Goal: Task Accomplishment & Management: Complete application form

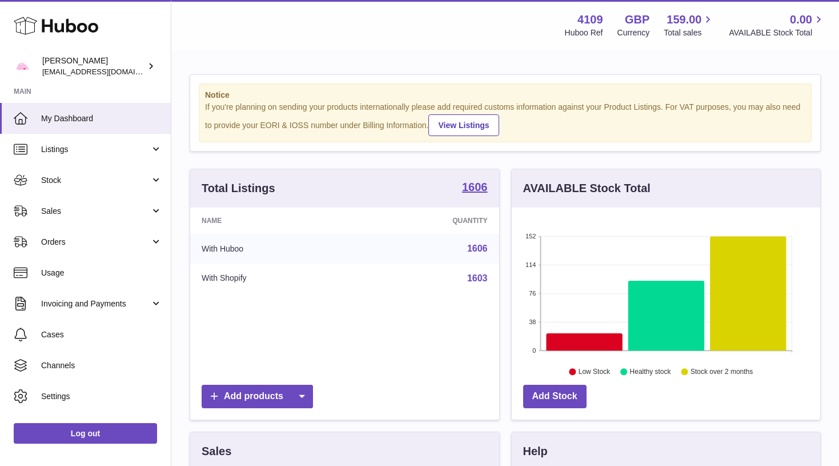
scroll to position [178, 308]
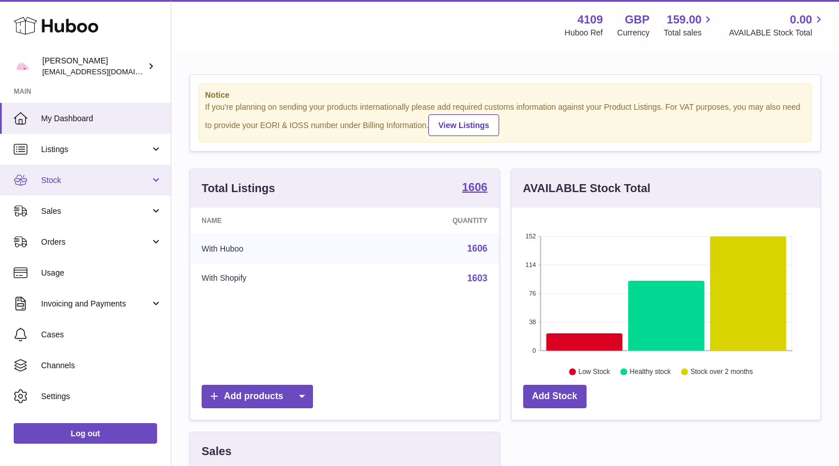
click at [134, 170] on link "Stock" at bounding box center [85, 180] width 171 height 31
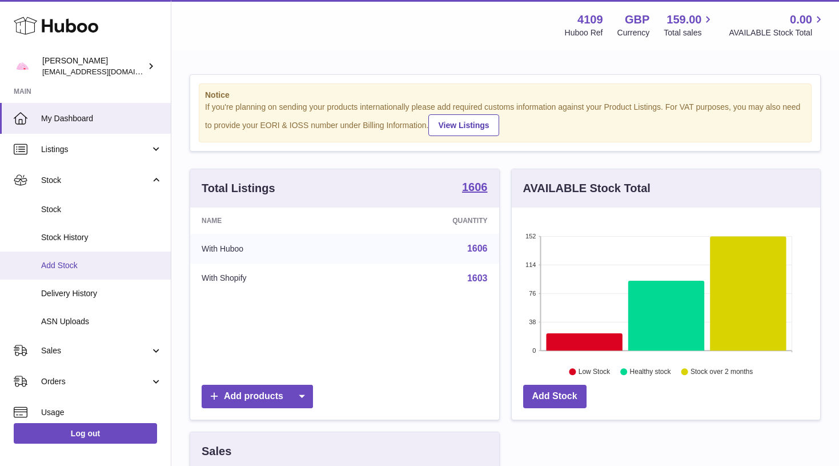
click at [79, 273] on link "Add Stock" at bounding box center [85, 265] width 171 height 28
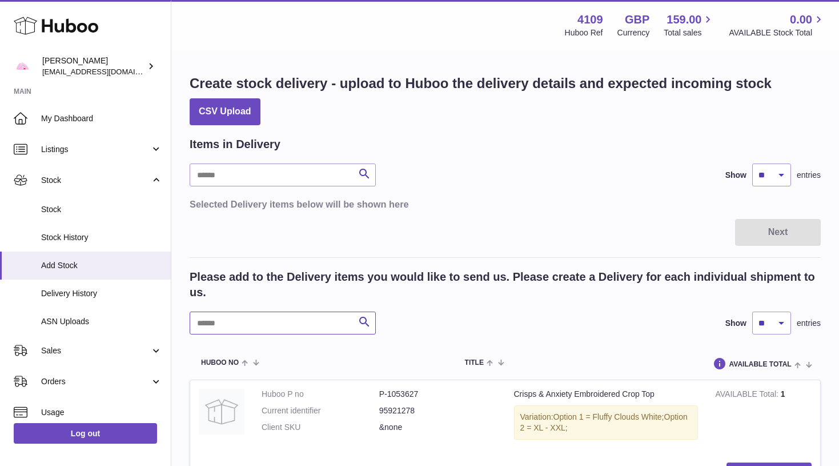
click at [214, 324] on input "text" at bounding box center [283, 322] width 186 height 23
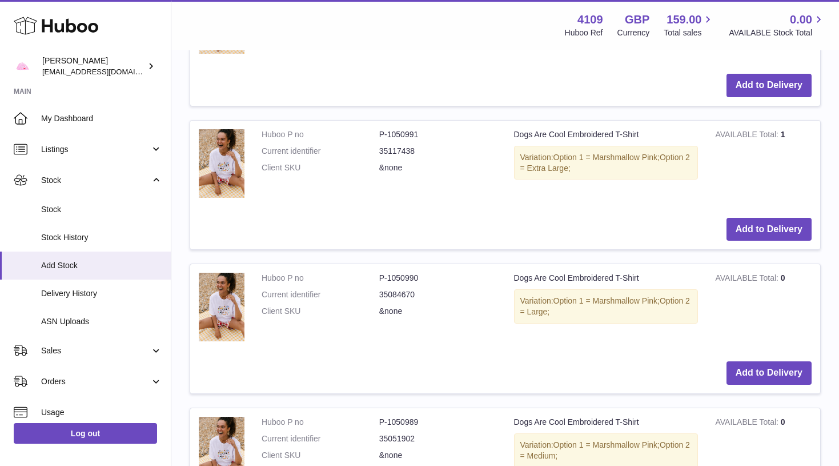
scroll to position [563, 0]
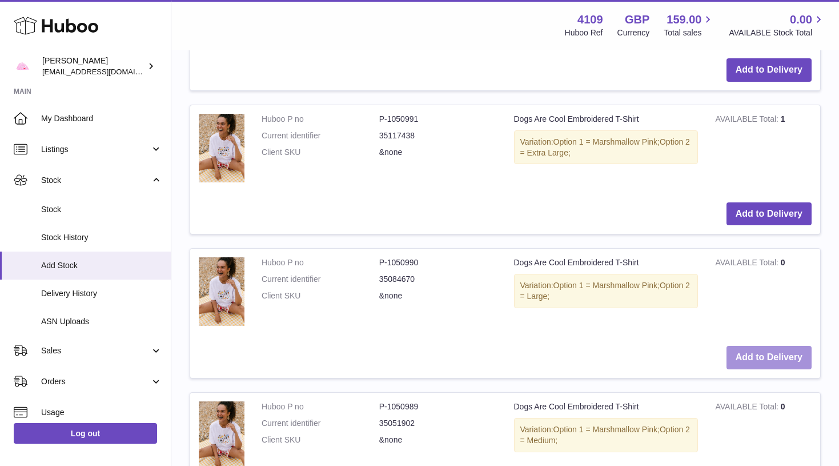
click at [760, 346] on button "Add to Delivery" at bounding box center [769, 357] width 85 height 23
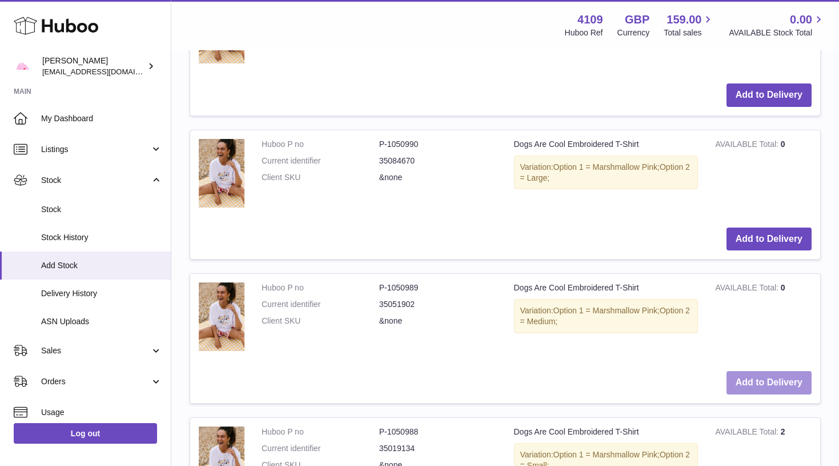
click at [770, 371] on button "Add to Delivery" at bounding box center [769, 382] width 85 height 23
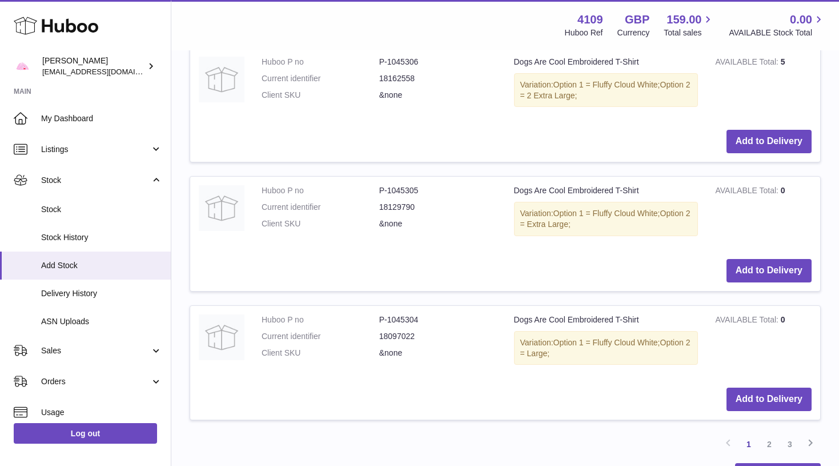
scroll to position [1631, 0]
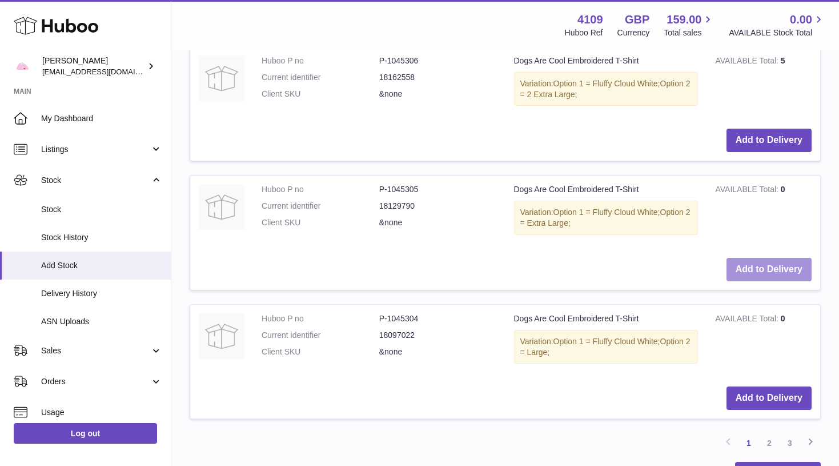
click at [765, 258] on button "Add to Delivery" at bounding box center [769, 269] width 85 height 23
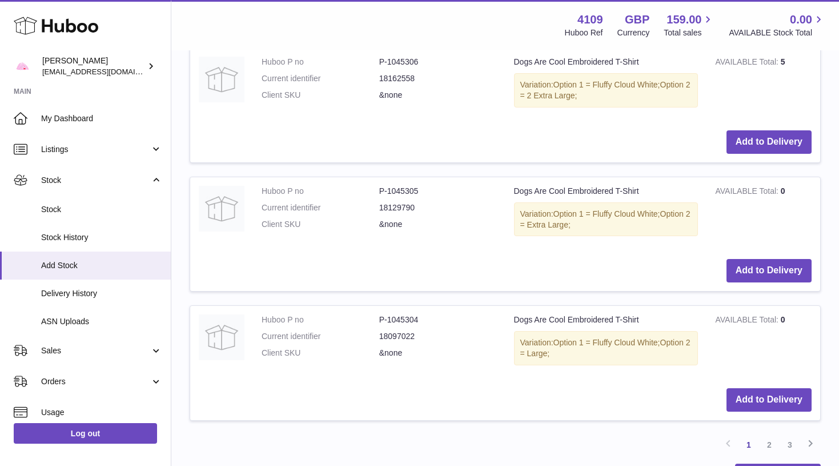
scroll to position [1760, 0]
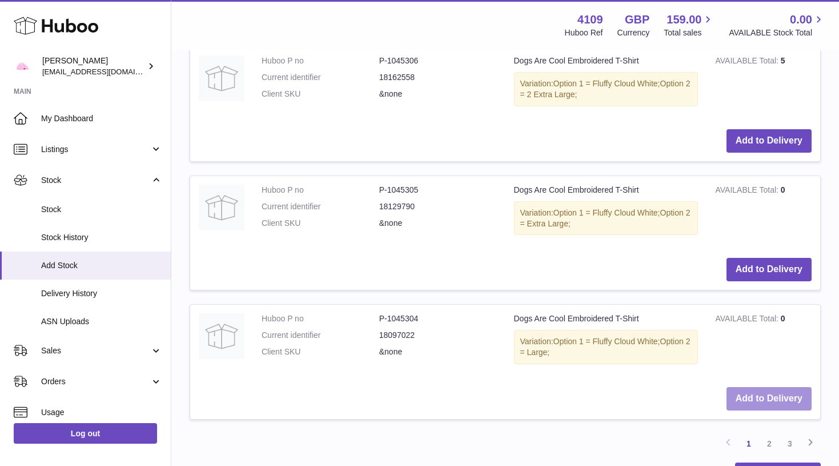
click at [772, 387] on button "Add to Delivery" at bounding box center [769, 398] width 85 height 23
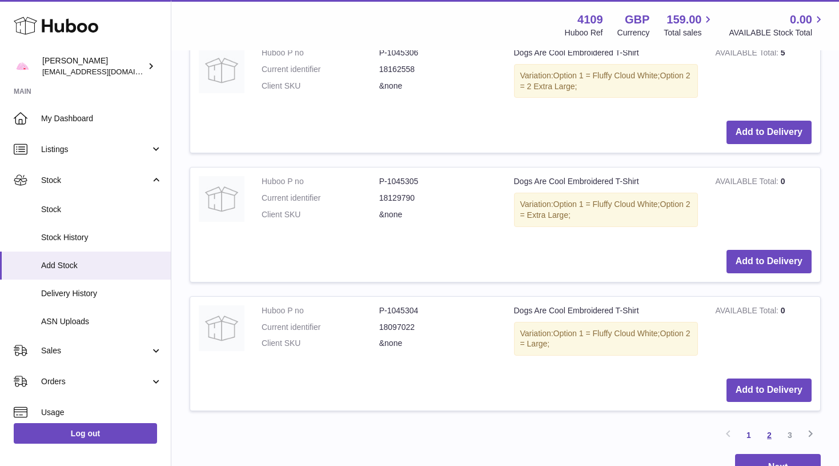
click at [768, 424] on link "2" at bounding box center [769, 434] width 21 height 21
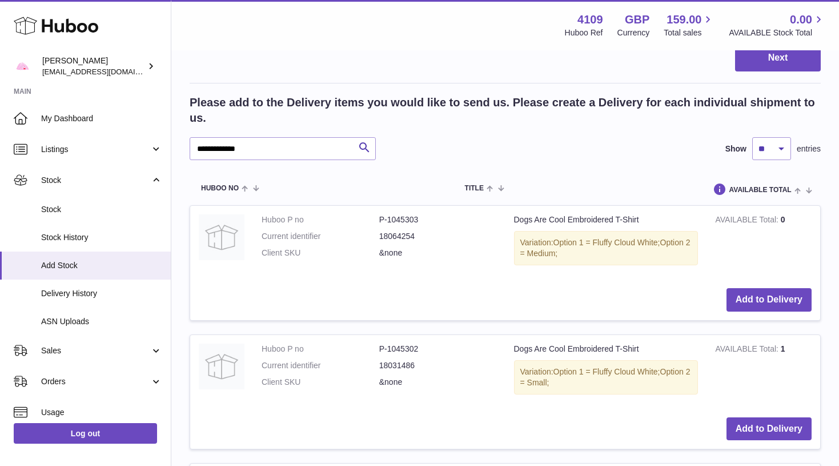
scroll to position [755, 0]
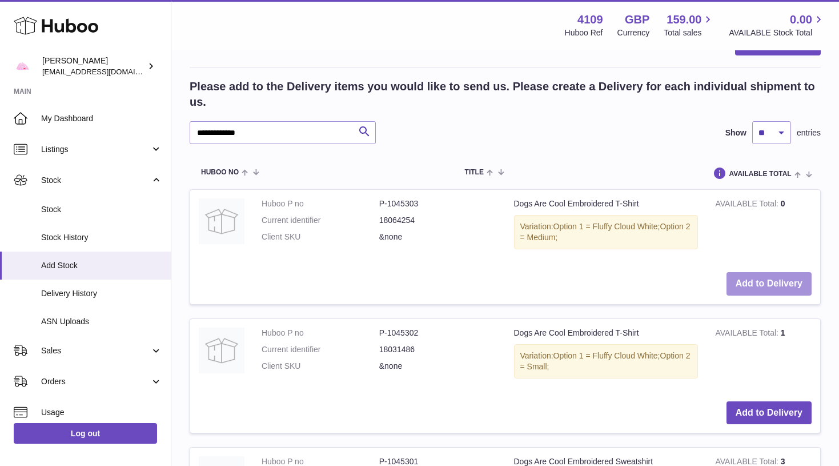
click at [772, 272] on button "Add to Delivery" at bounding box center [769, 283] width 85 height 23
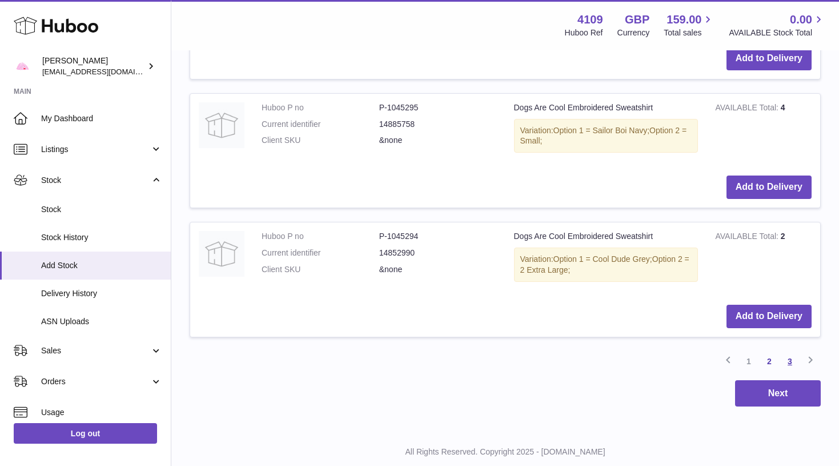
click at [792, 351] on link "3" at bounding box center [790, 361] width 21 height 21
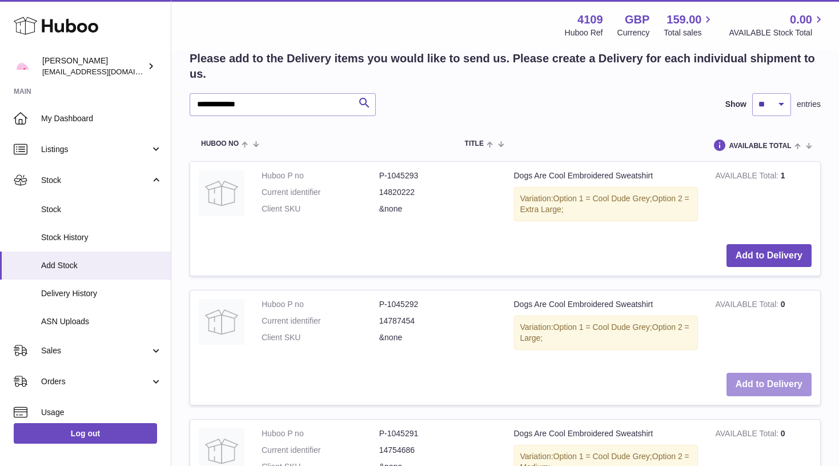
click at [784, 372] on button "Add to Delivery" at bounding box center [769, 383] width 85 height 23
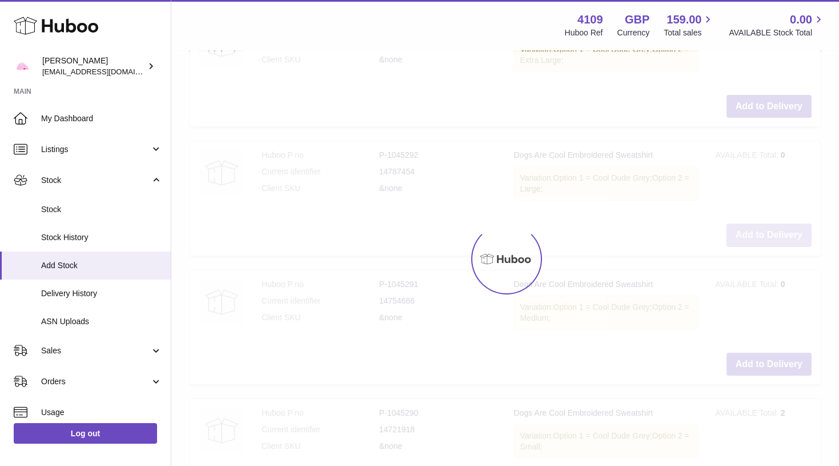
scroll to position [1093, 0]
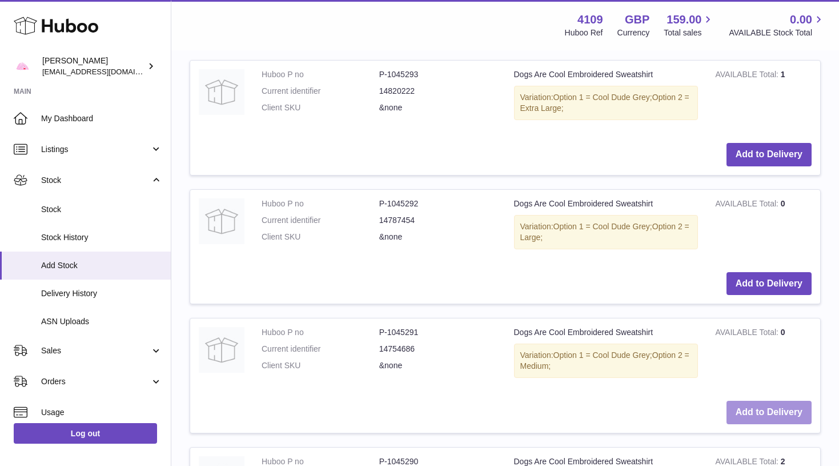
click at [777, 400] on button "Add to Delivery" at bounding box center [769, 411] width 85 height 23
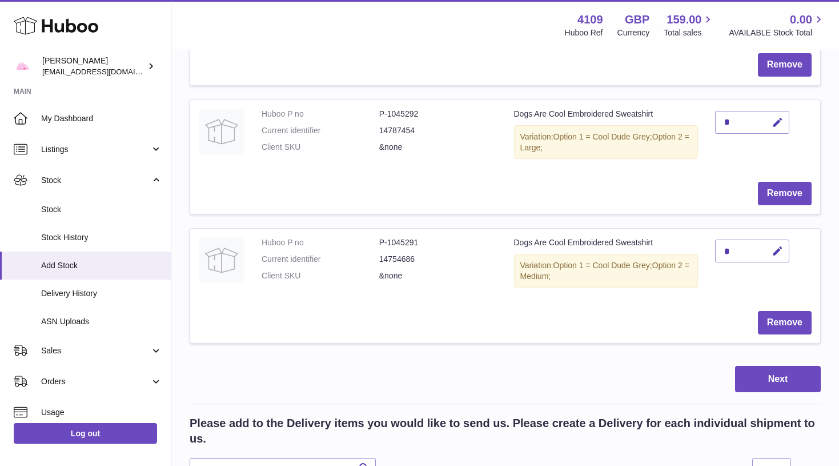
scroll to position [805, 0]
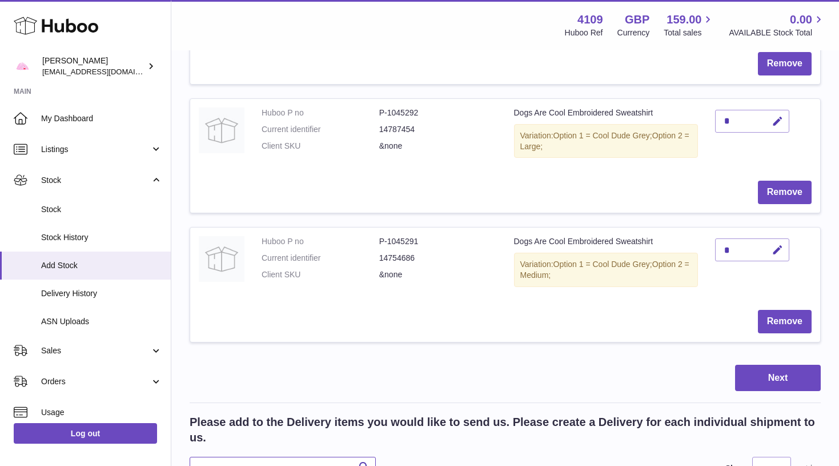
click at [290, 456] on input "**********" at bounding box center [283, 467] width 186 height 23
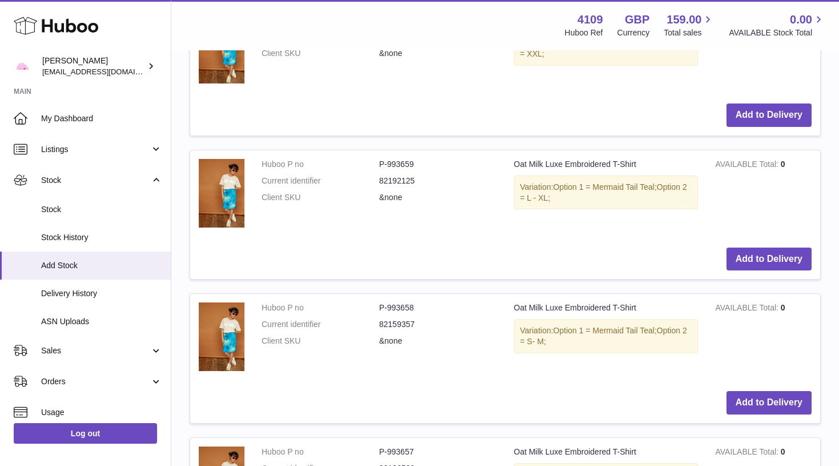
scroll to position [1758, 1]
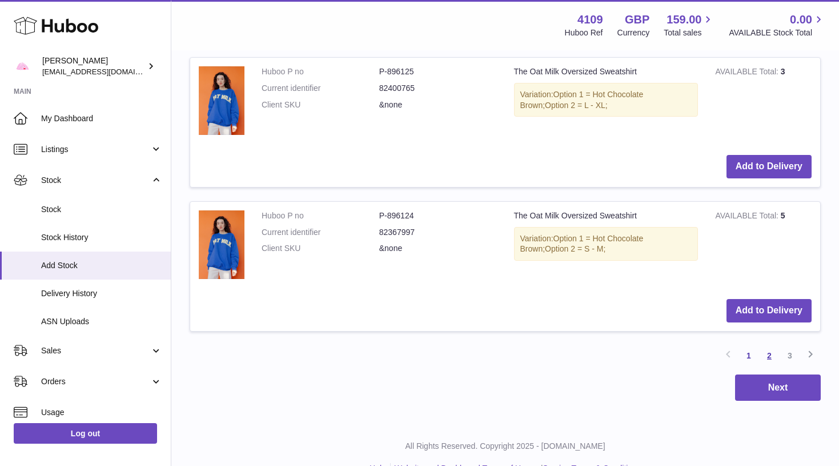
click at [766, 345] on link "2" at bounding box center [769, 355] width 21 height 21
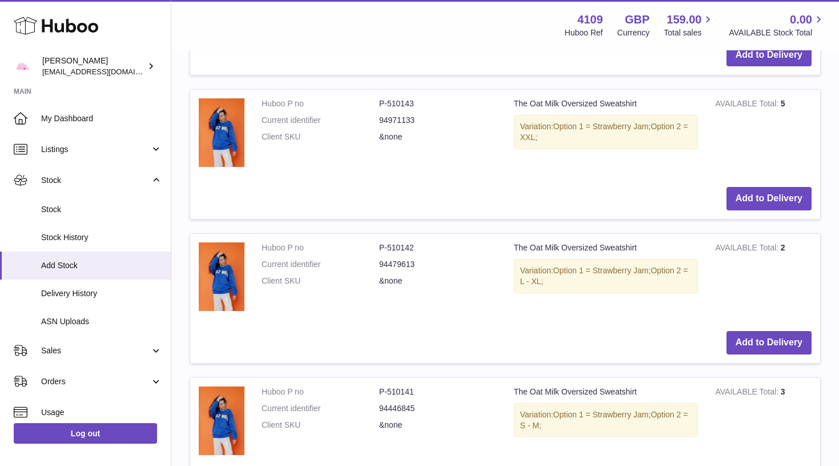
scroll to position [1915, 0]
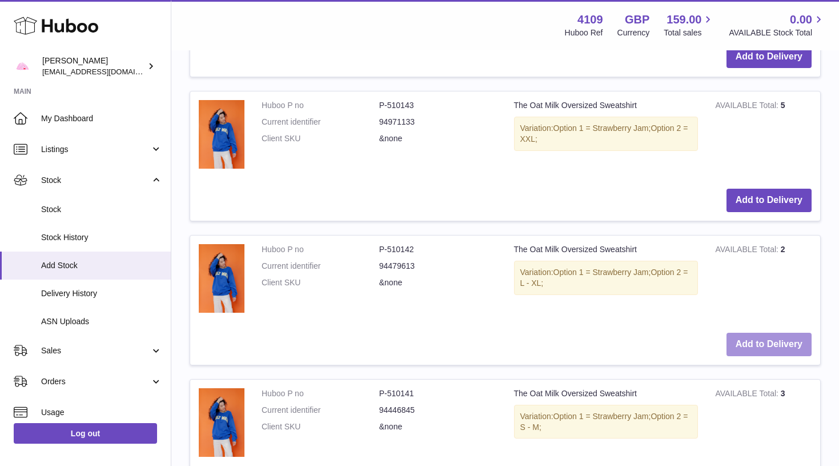
click at [764, 332] on button "Add to Delivery" at bounding box center [769, 343] width 85 height 23
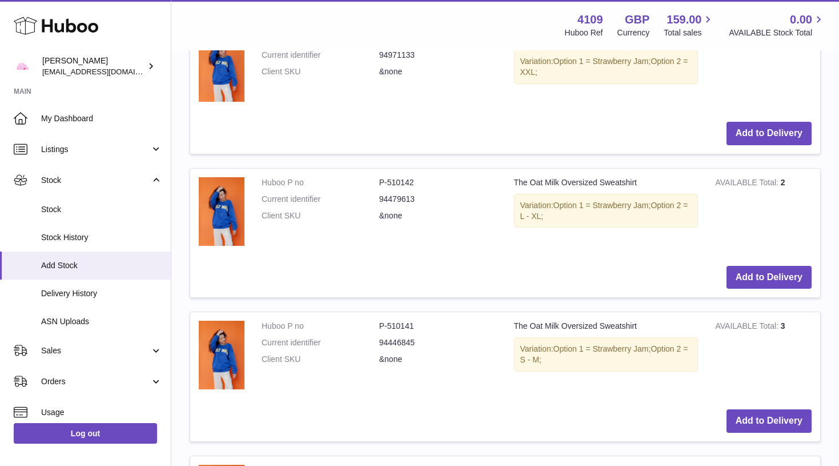
scroll to position [2150, 0]
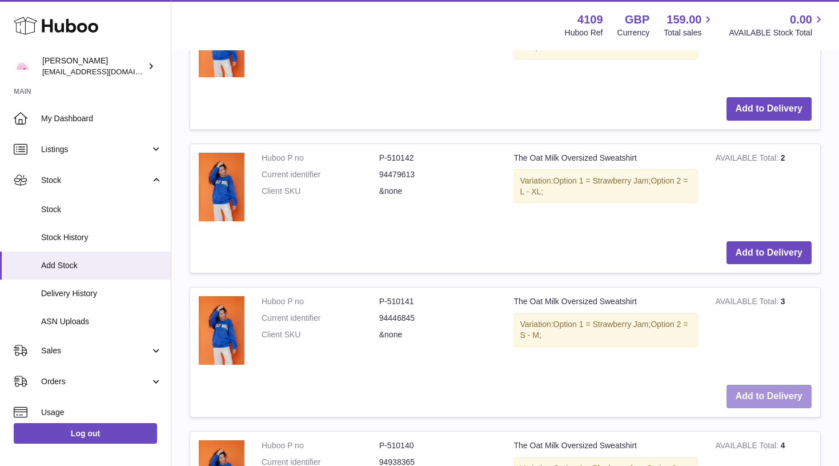
click at [763, 384] on button "Add to Delivery" at bounding box center [769, 395] width 85 height 23
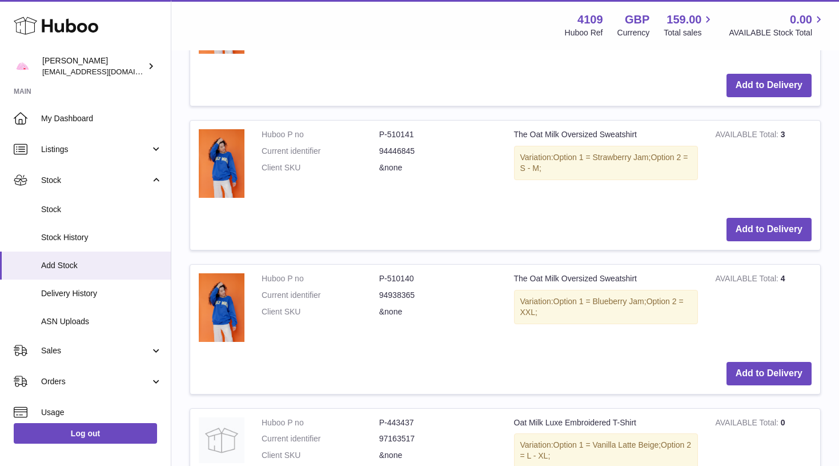
scroll to position [2460, 0]
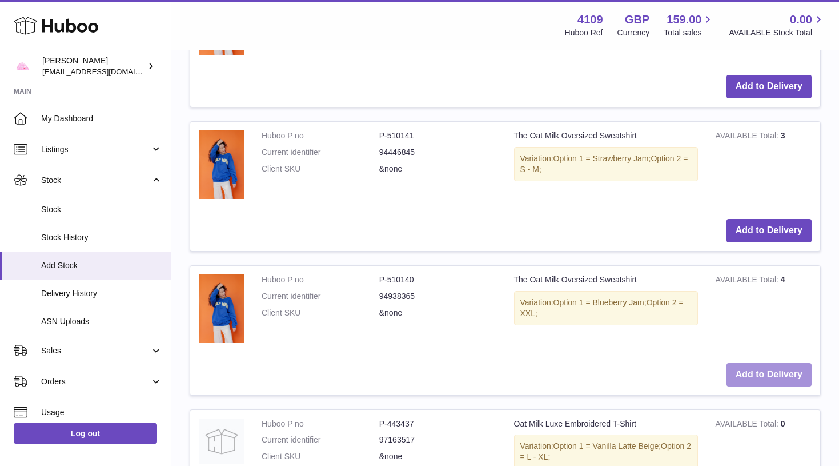
click at [759, 363] on button "Add to Delivery" at bounding box center [769, 374] width 85 height 23
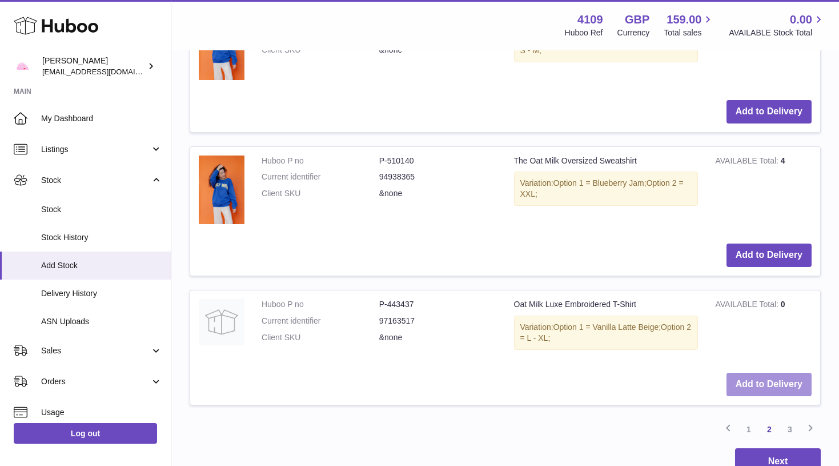
scroll to position [2723, 0]
click at [759, 372] on button "Add to Delivery" at bounding box center [769, 383] width 85 height 23
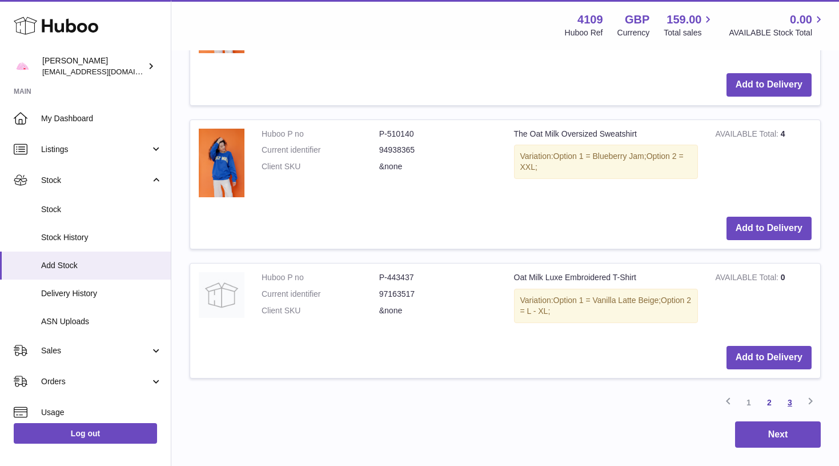
click at [788, 392] on link "3" at bounding box center [790, 402] width 21 height 21
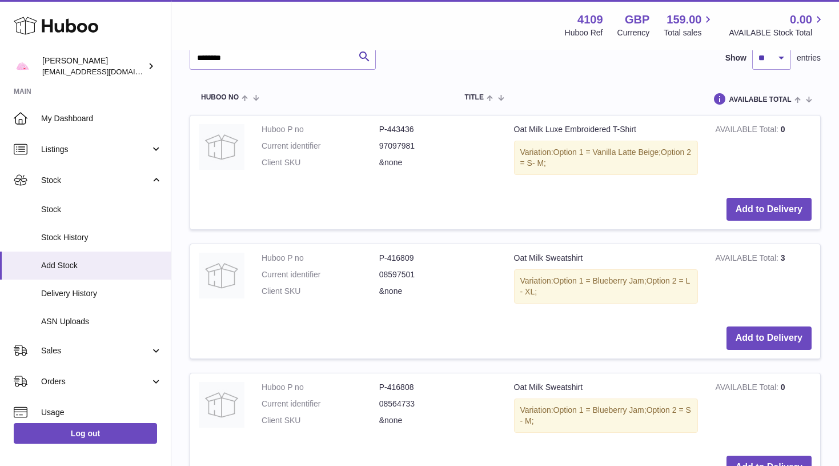
scroll to position [1699, 0]
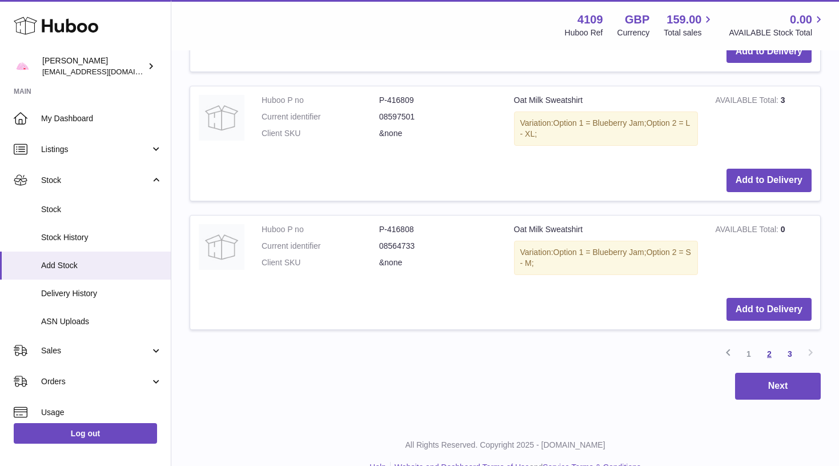
click at [767, 343] on link "2" at bounding box center [769, 353] width 21 height 21
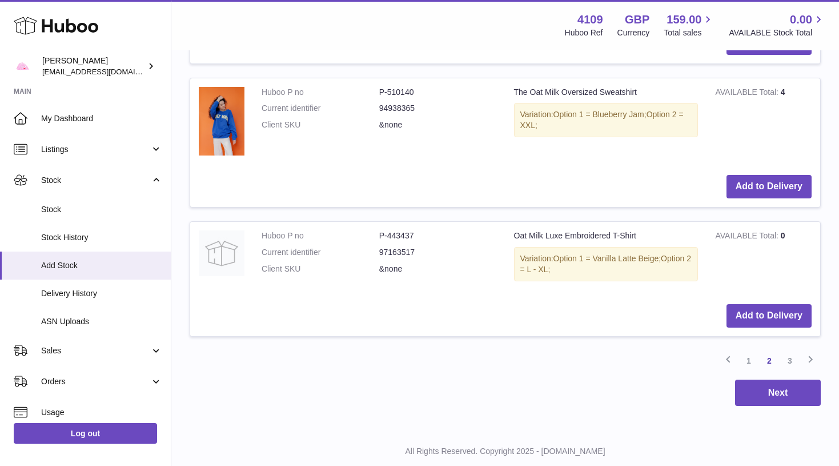
scroll to position [2819, 0]
click at [790, 351] on link "3" at bounding box center [790, 361] width 21 height 21
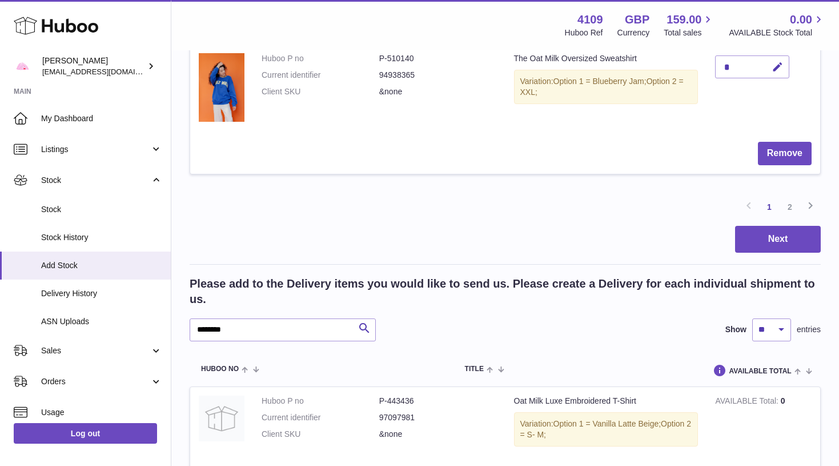
scroll to position [1565, 0]
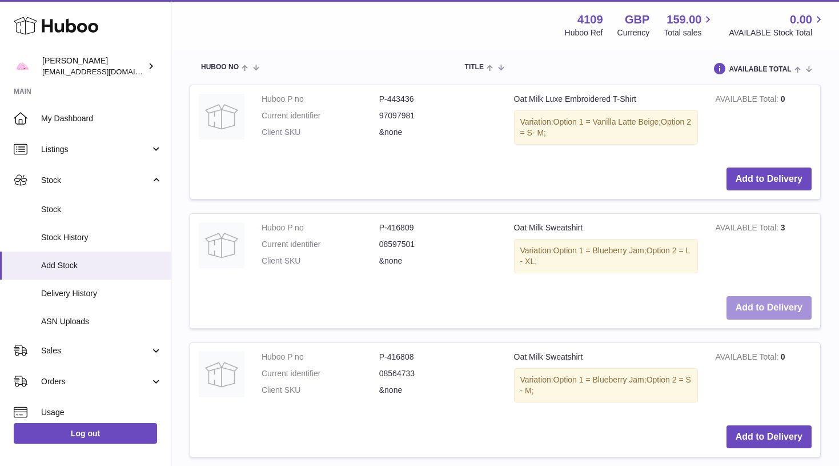
click at [795, 296] on button "Add to Delivery" at bounding box center [769, 307] width 85 height 23
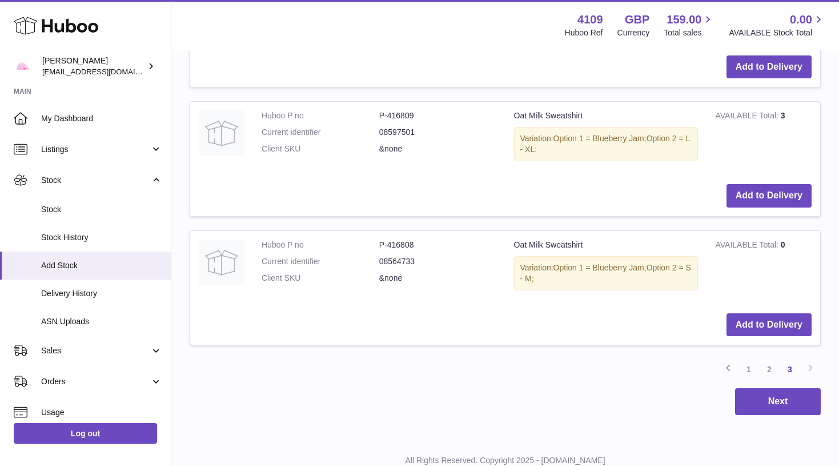
scroll to position [1822, 0]
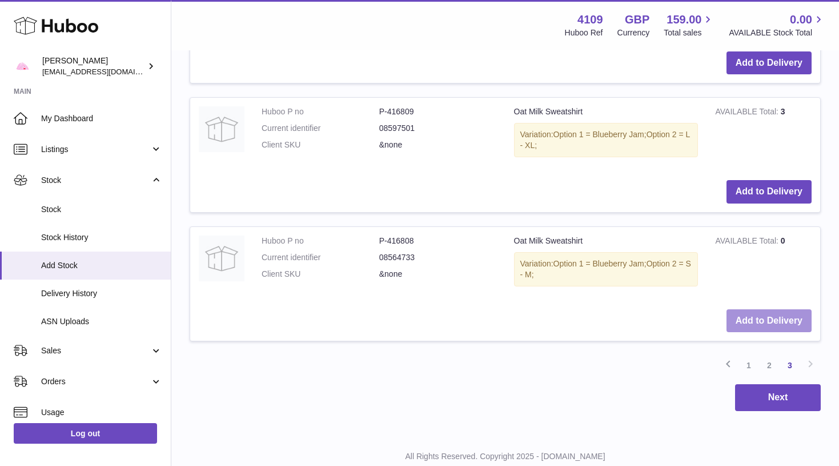
click at [792, 309] on button "Add to Delivery" at bounding box center [769, 320] width 85 height 23
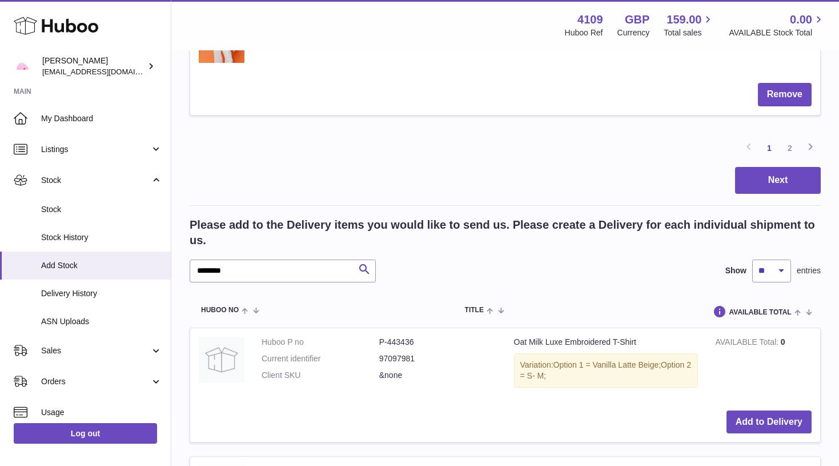
scroll to position [1549, 0]
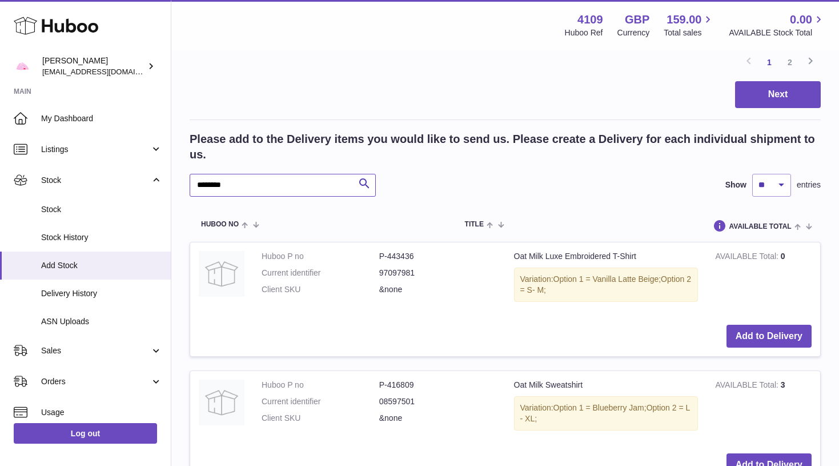
click at [268, 174] on input "********" at bounding box center [283, 185] width 186 height 23
type input "*****"
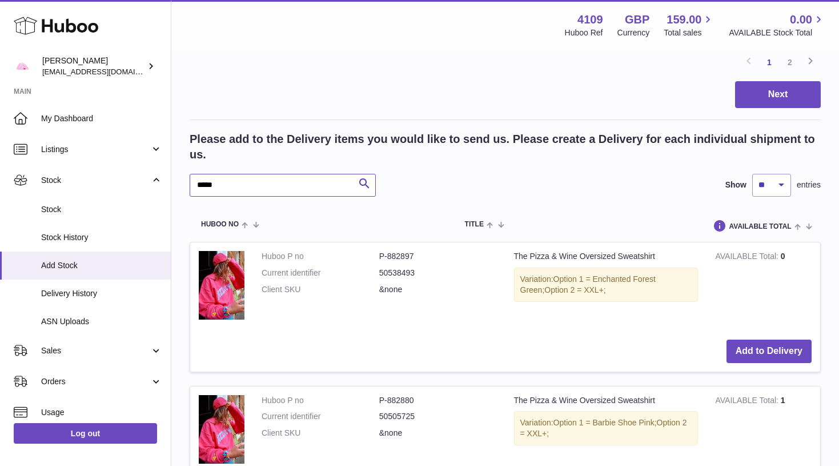
scroll to position [1591, 0]
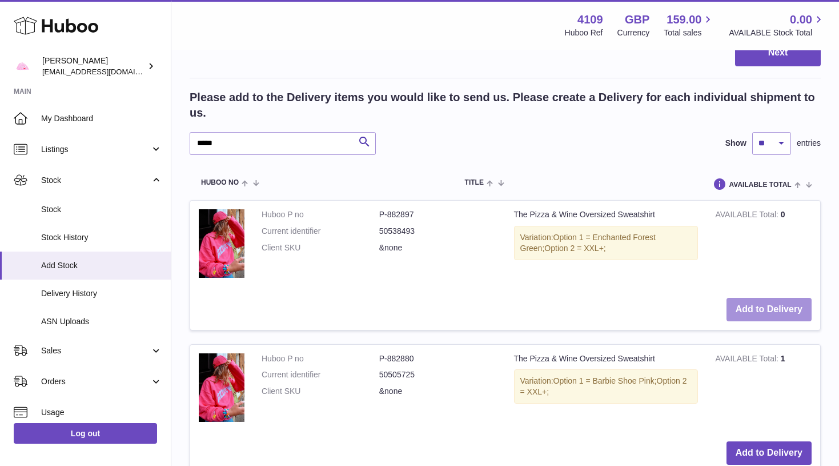
click at [779, 298] on button "Add to Delivery" at bounding box center [769, 309] width 85 height 23
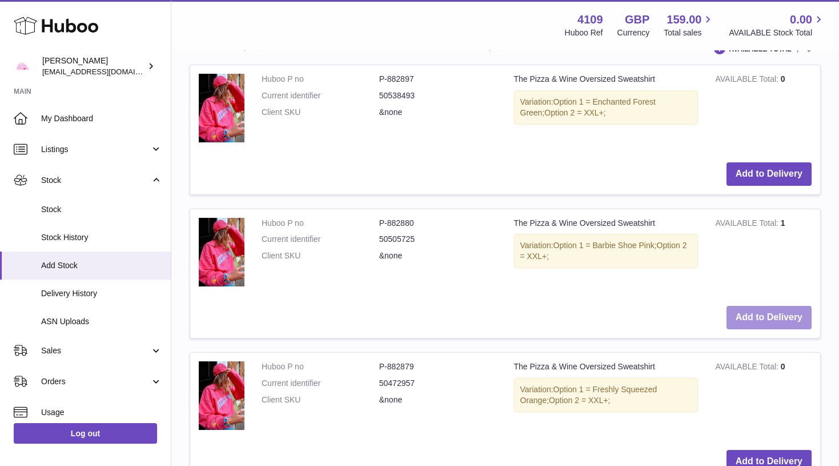
click at [777, 306] on button "Add to Delivery" at bounding box center [769, 317] width 85 height 23
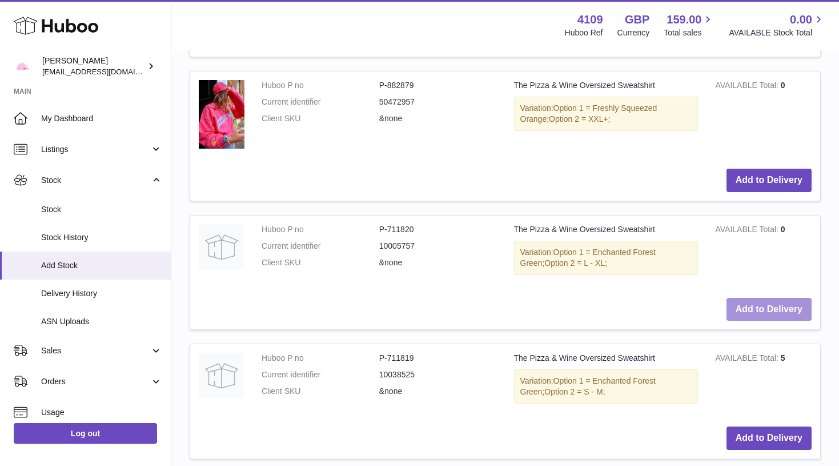
click at [777, 298] on button "Add to Delivery" at bounding box center [769, 309] width 85 height 23
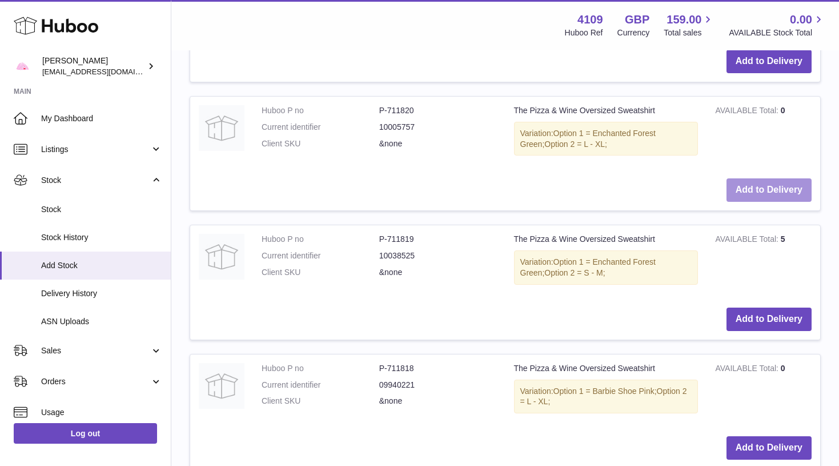
scroll to position [2112, 0]
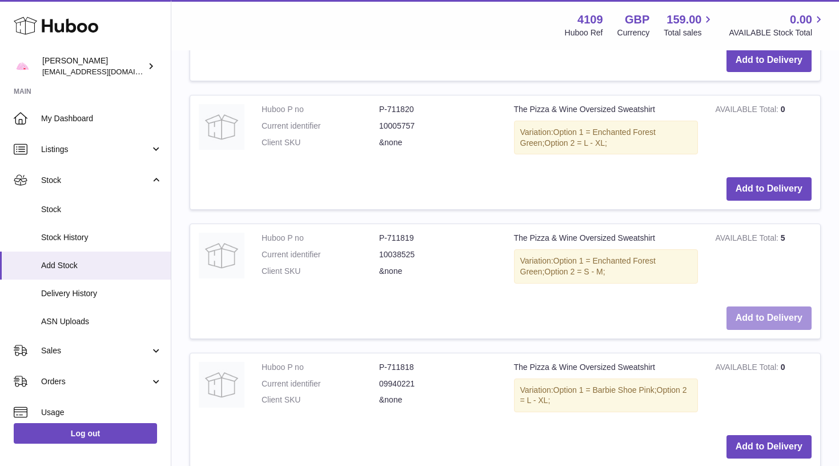
click at [777, 306] on button "Add to Delivery" at bounding box center [769, 317] width 85 height 23
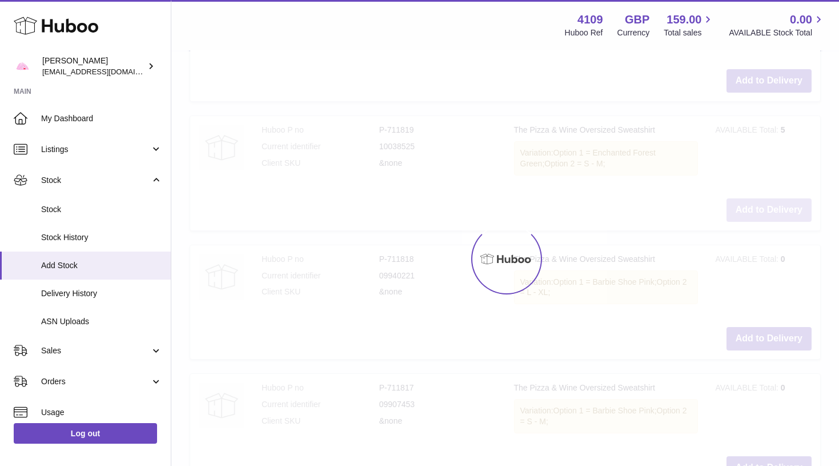
scroll to position [2224, 0]
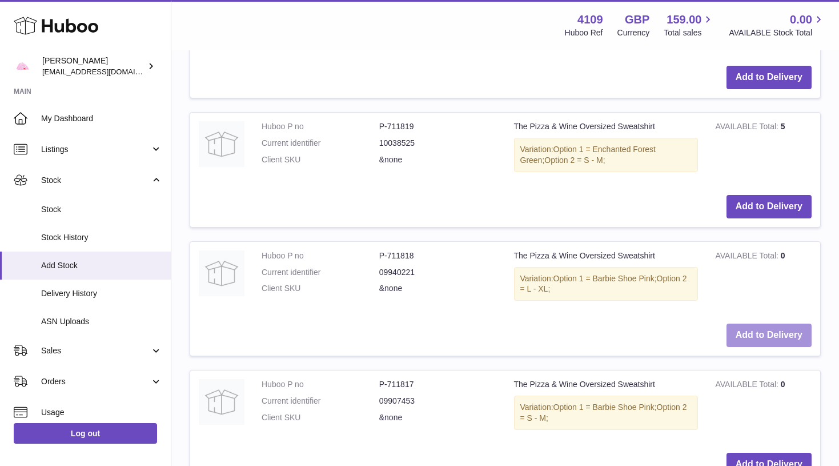
click at [776, 323] on button "Add to Delivery" at bounding box center [769, 334] width 85 height 23
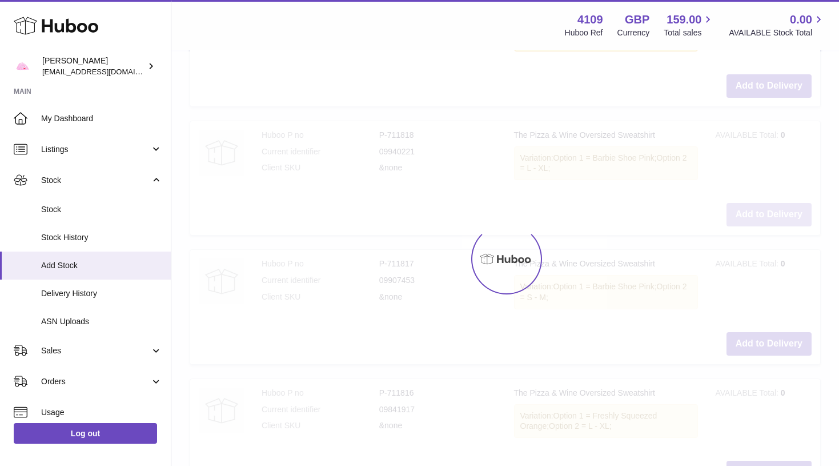
scroll to position [2346, 0]
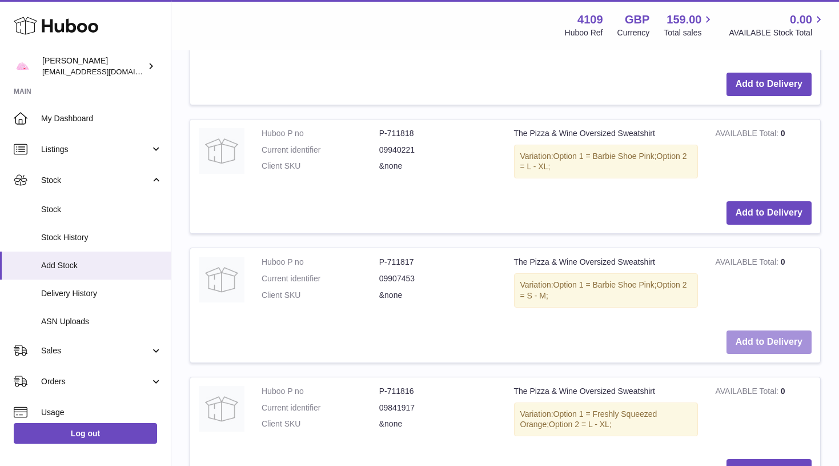
click at [775, 330] on button "Add to Delivery" at bounding box center [769, 341] width 85 height 23
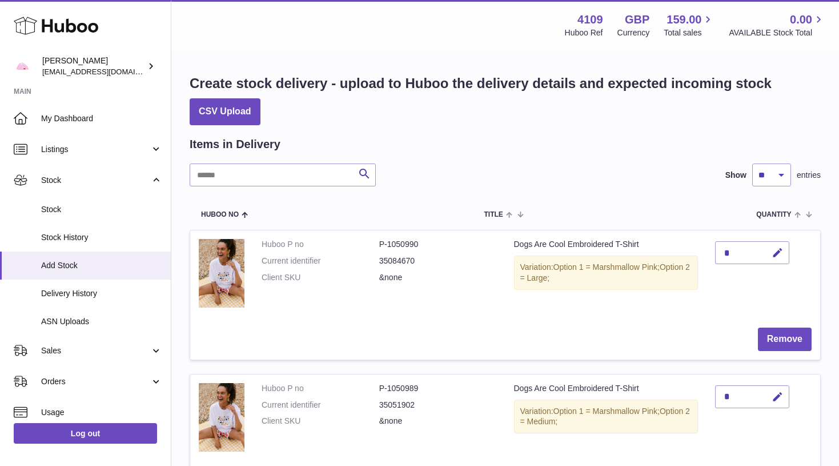
scroll to position [0, 0]
click at [781, 249] on icon "button" at bounding box center [778, 253] width 12 height 12
type input "*"
click at [776, 262] on button "submit" at bounding box center [776, 271] width 22 height 18
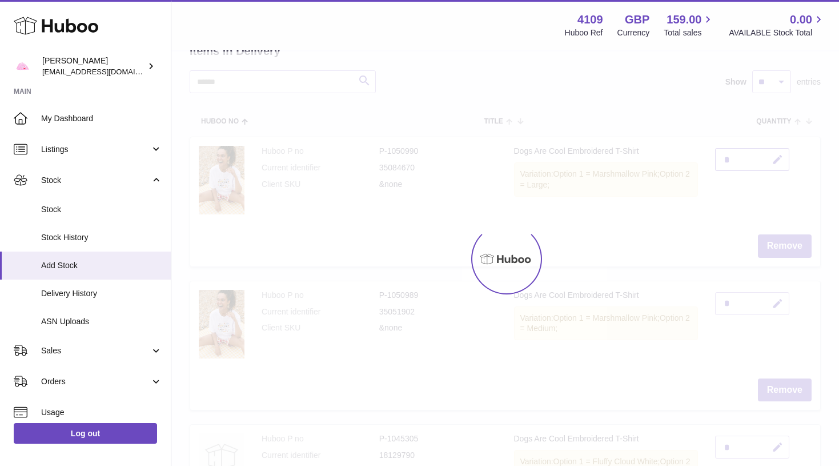
scroll to position [95, 0]
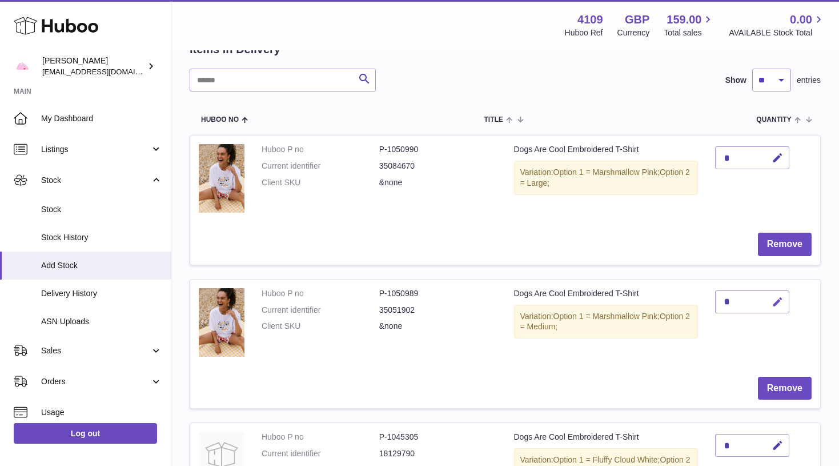
click at [782, 301] on icon "button" at bounding box center [778, 302] width 12 height 12
type input "*"
click at [776, 299] on button "submit" at bounding box center [776, 301] width 22 height 18
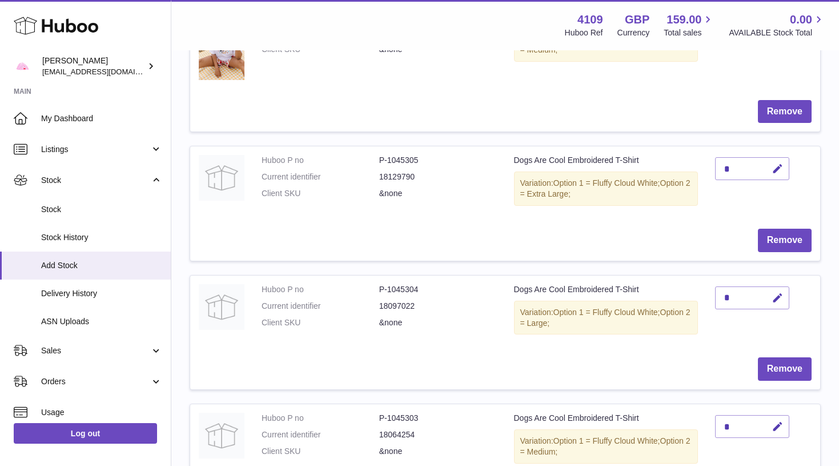
scroll to position [374, 0]
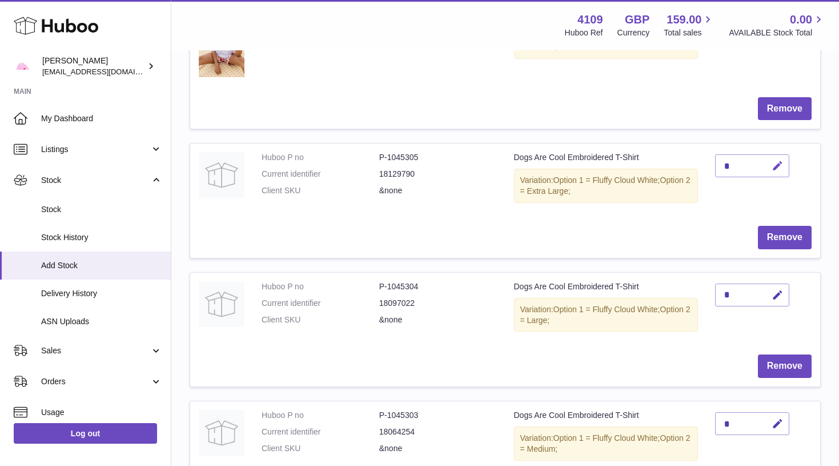
click at [781, 156] on button "button" at bounding box center [776, 165] width 27 height 23
type input "*"
click at [776, 163] on button "submit" at bounding box center [776, 166] width 22 height 18
click at [780, 289] on icon "button" at bounding box center [778, 295] width 12 height 12
type input "*"
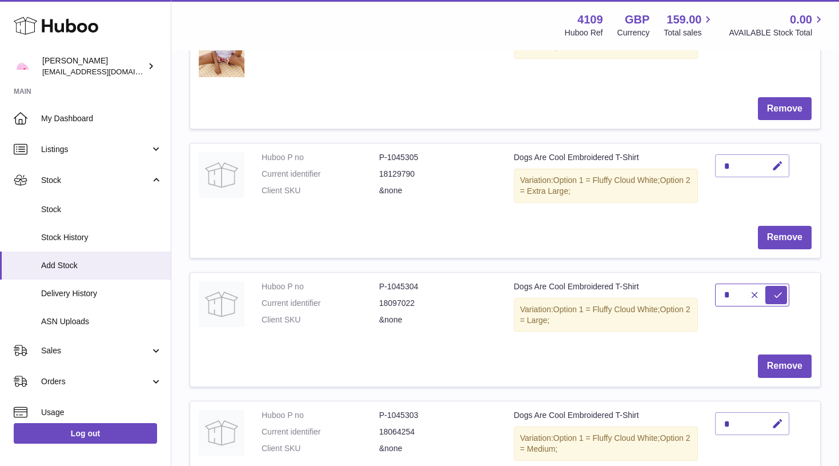
click at [776, 290] on button "submit" at bounding box center [776, 295] width 22 height 18
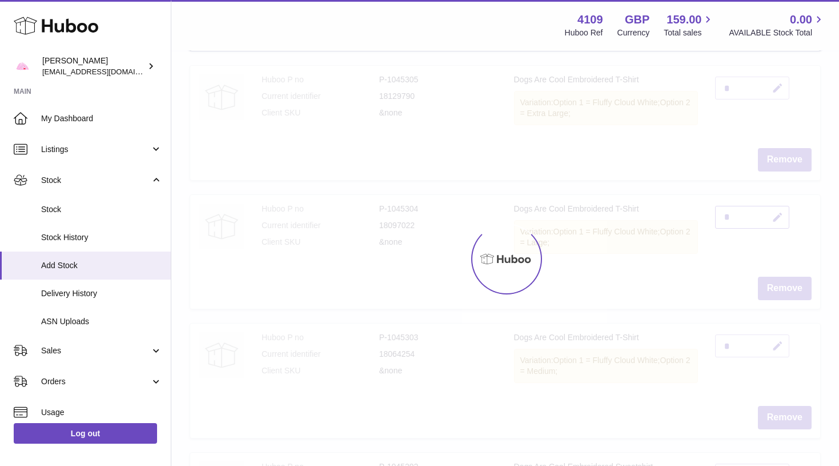
scroll to position [483, 0]
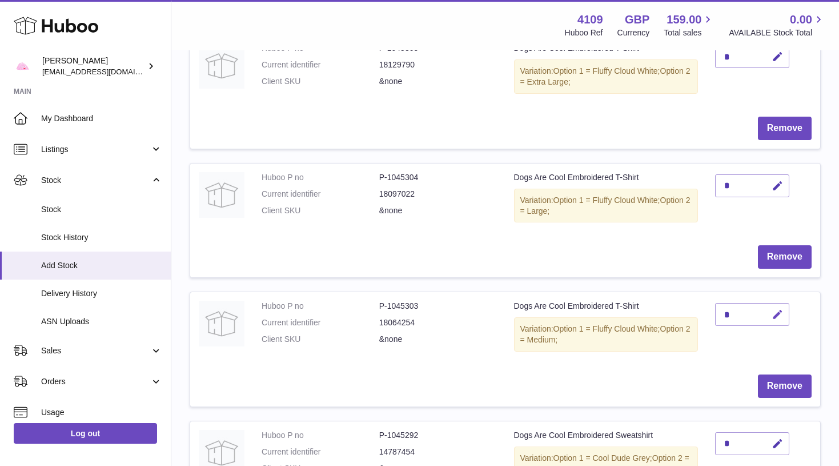
click at [780, 303] on button "button" at bounding box center [776, 314] width 27 height 23
type input "*"
click at [776, 324] on button "submit" at bounding box center [776, 333] width 22 height 18
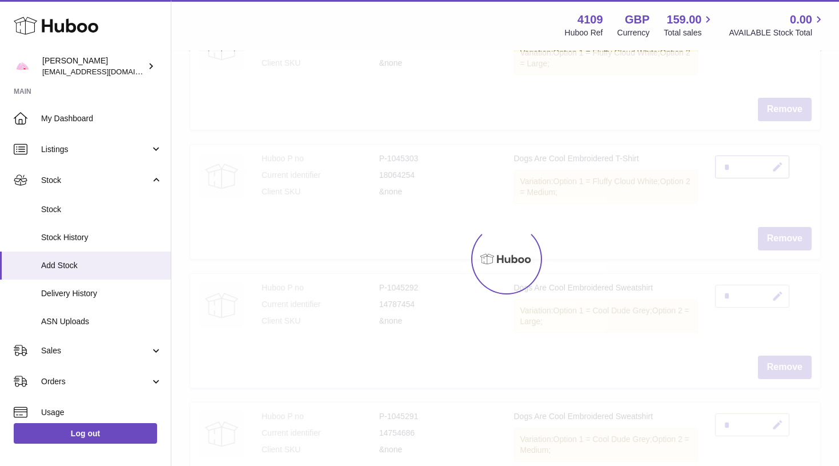
scroll to position [633, 0]
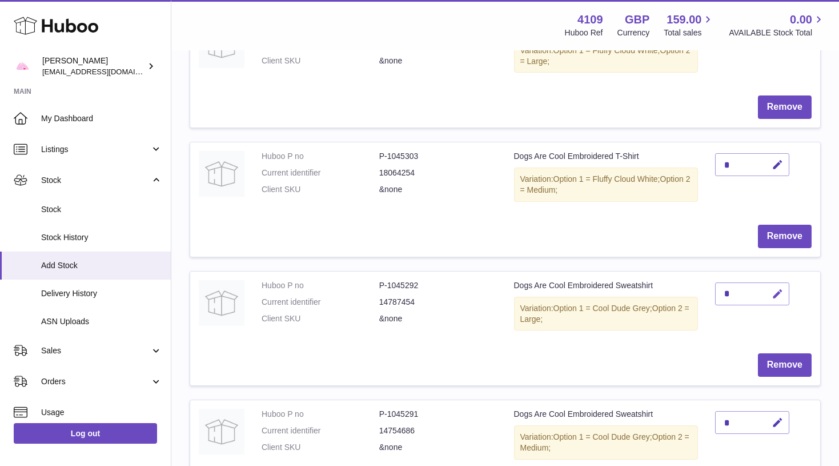
click at [783, 288] on icon "button" at bounding box center [778, 294] width 12 height 12
type input "*"
click at [776, 284] on button "submit" at bounding box center [776, 293] width 22 height 18
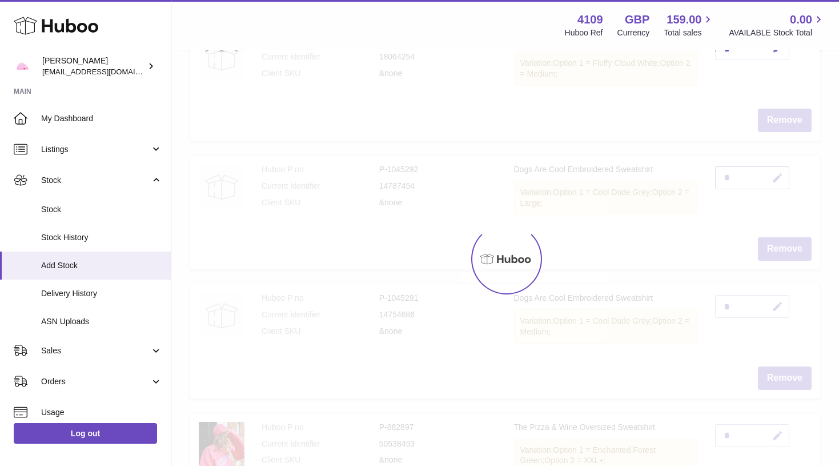
scroll to position [749, 0]
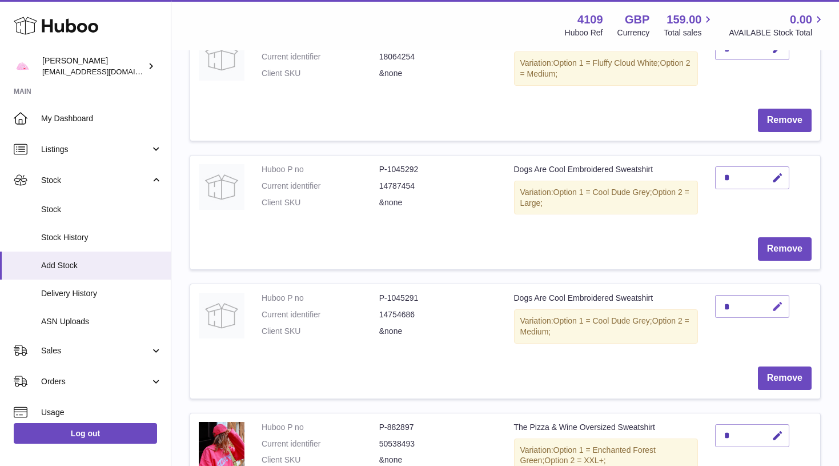
click at [780, 300] on icon "button" at bounding box center [778, 306] width 12 height 12
type input "*"
click at [776, 297] on button "submit" at bounding box center [776, 306] width 22 height 18
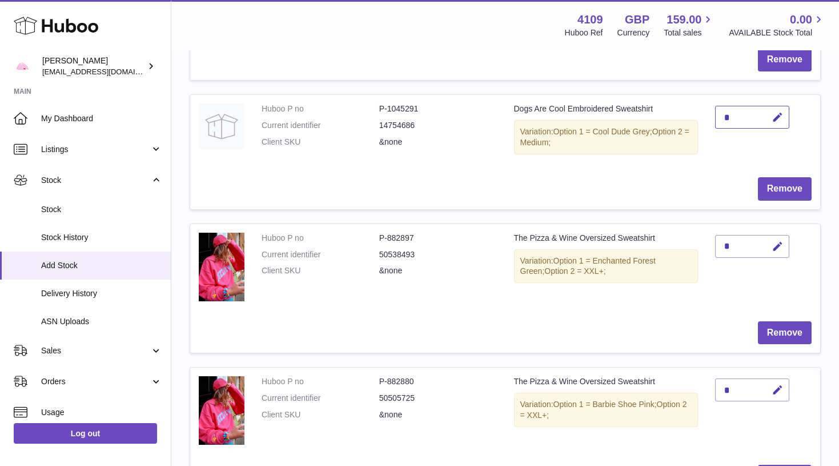
scroll to position [941, 0]
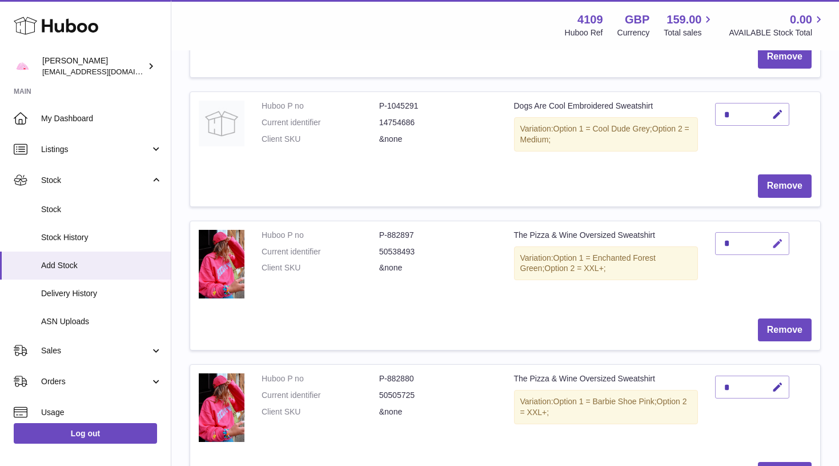
click at [783, 238] on icon "button" at bounding box center [778, 244] width 12 height 12
type input "*"
click at [776, 252] on button "submit" at bounding box center [776, 261] width 22 height 18
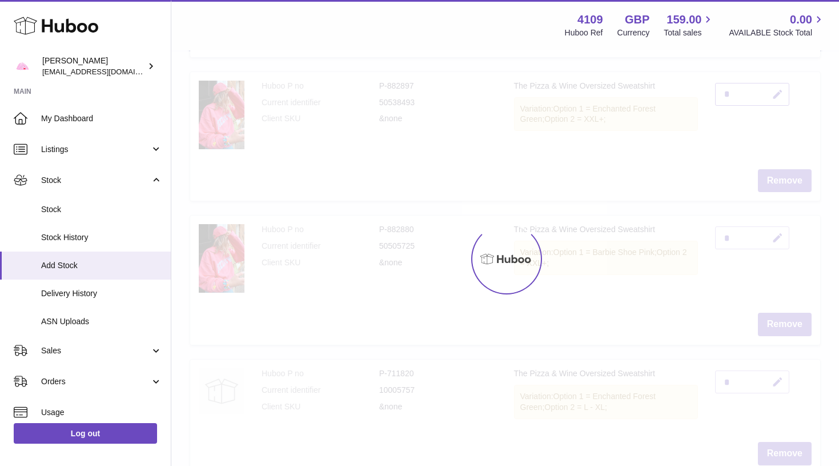
scroll to position [1090, 0]
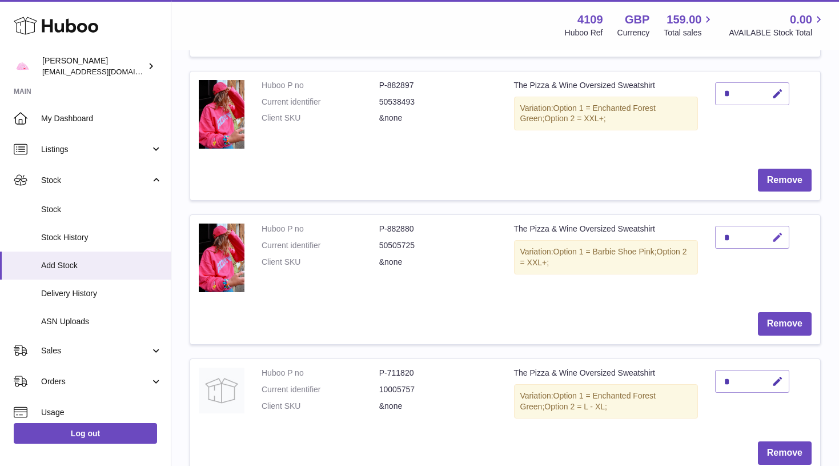
click at [780, 231] on icon "button" at bounding box center [778, 237] width 12 height 12
type input "*"
click at [776, 228] on button "submit" at bounding box center [776, 237] width 22 height 18
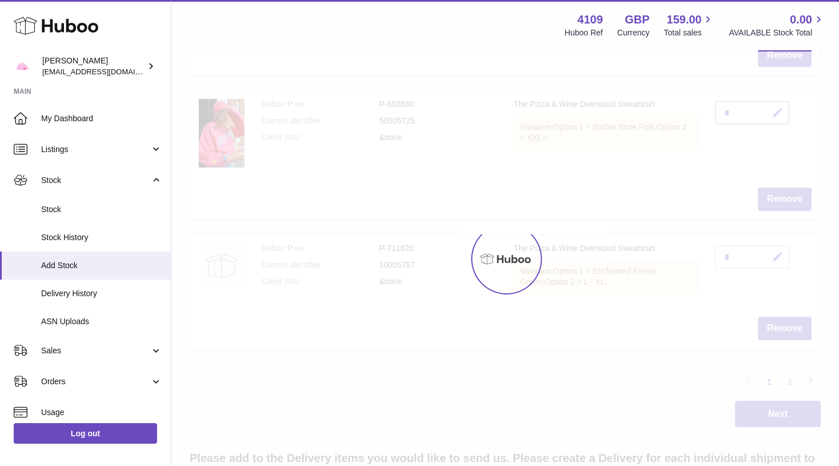
scroll to position [1217, 0]
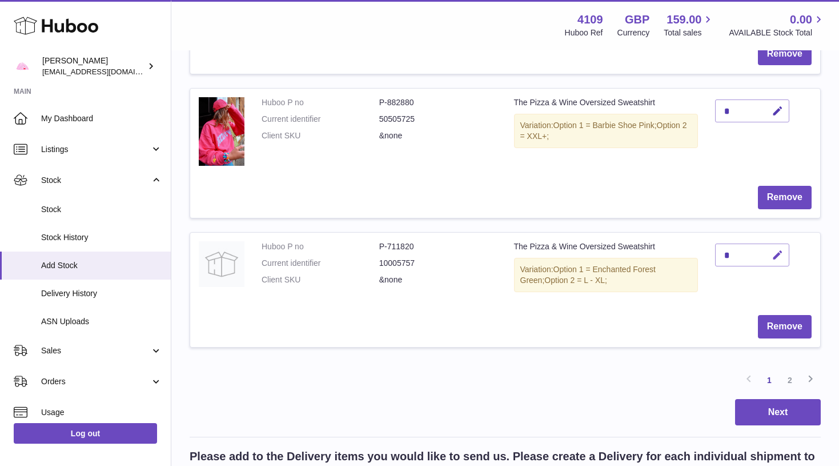
click at [774, 249] on icon "button" at bounding box center [778, 255] width 12 height 12
type input "*"
click at [776, 246] on button "submit" at bounding box center [776, 255] width 22 height 18
click at [791, 370] on link "2" at bounding box center [790, 380] width 21 height 21
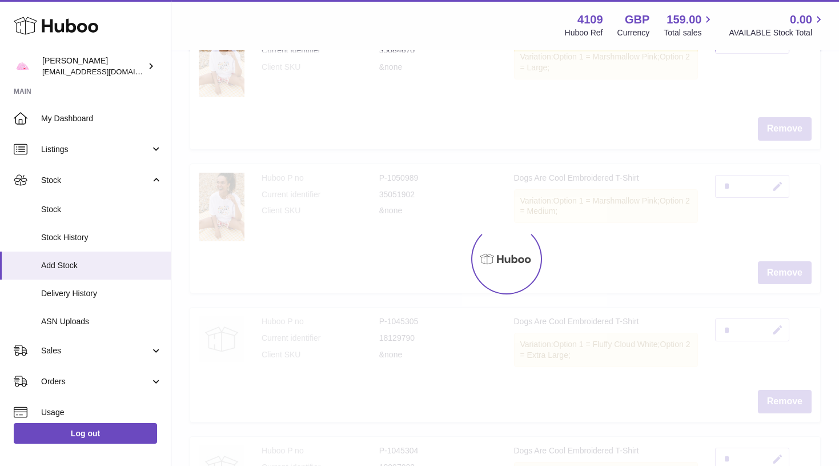
scroll to position [51, 0]
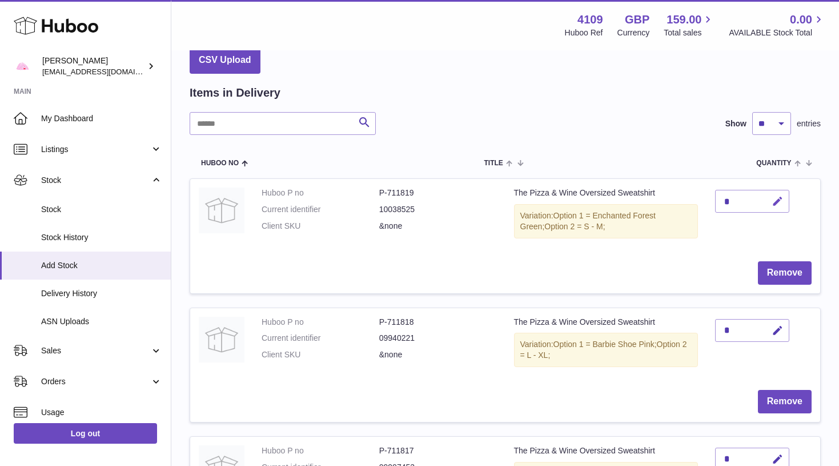
click at [788, 195] on button "button" at bounding box center [776, 201] width 27 height 23
type input "*"
click at [776, 210] on button "submit" at bounding box center [776, 219] width 22 height 18
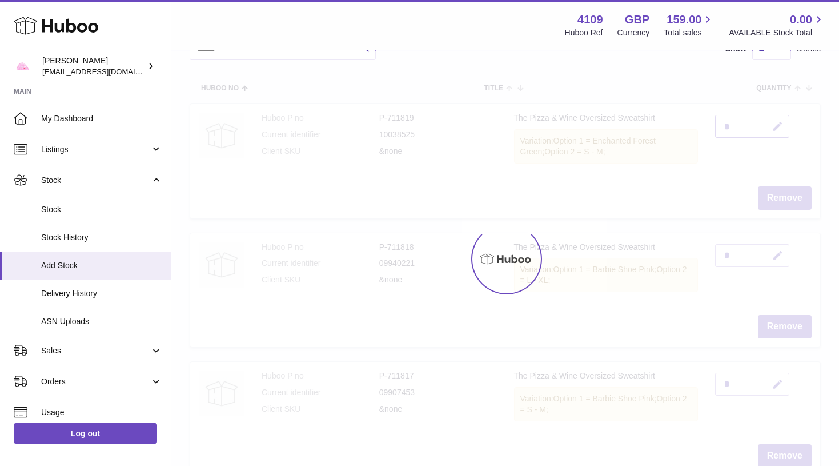
scroll to position [127, 0]
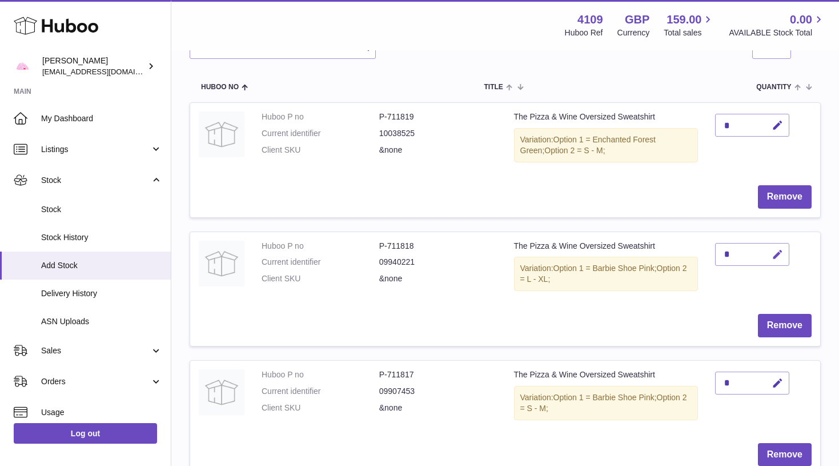
click at [776, 250] on icon "button" at bounding box center [778, 254] width 12 height 12
type input "*"
click at [776, 251] on button "submit" at bounding box center [776, 254] width 22 height 18
type input "*"
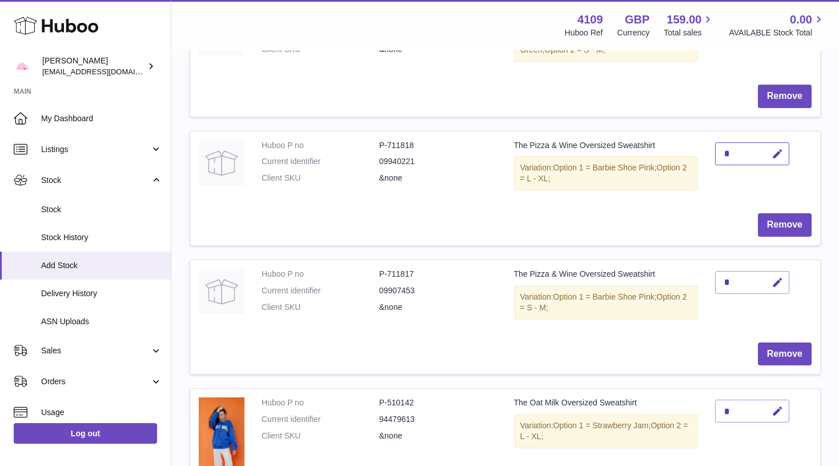
scroll to position [230, 0]
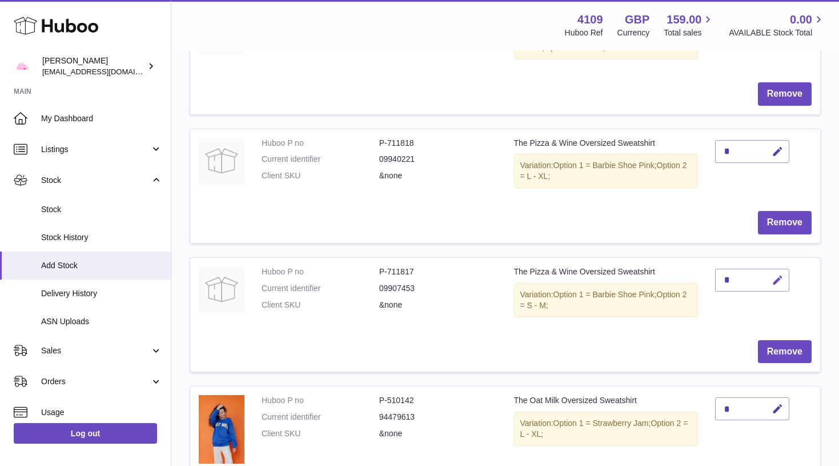
click at [779, 275] on icon "button" at bounding box center [778, 280] width 12 height 12
type input "*"
click at [776, 275] on button "submit" at bounding box center [776, 280] width 22 height 18
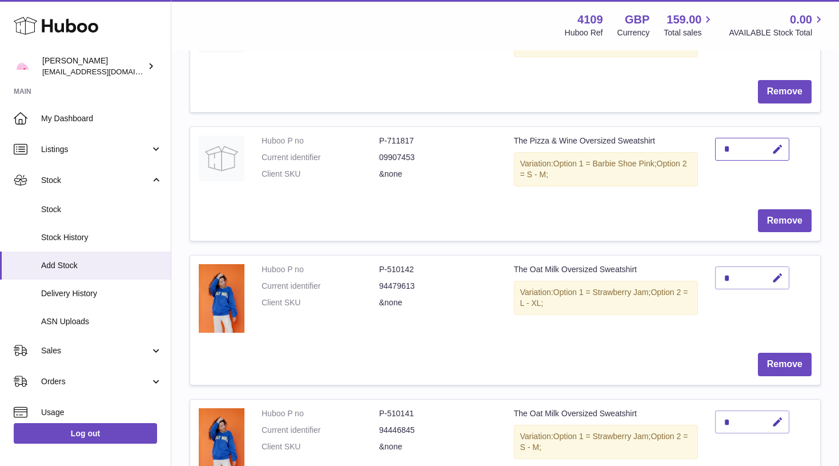
scroll to position [362, 0]
click at [782, 271] on icon "button" at bounding box center [778, 277] width 12 height 12
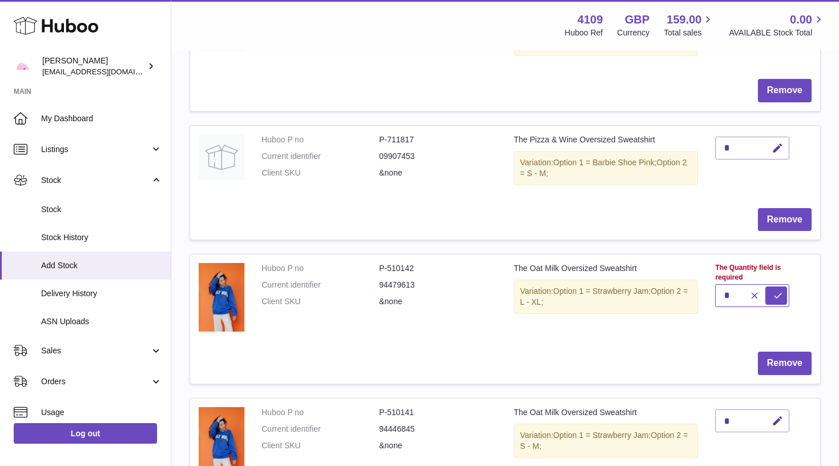
type input "*"
click at [776, 286] on button "submit" at bounding box center [776, 295] width 22 height 18
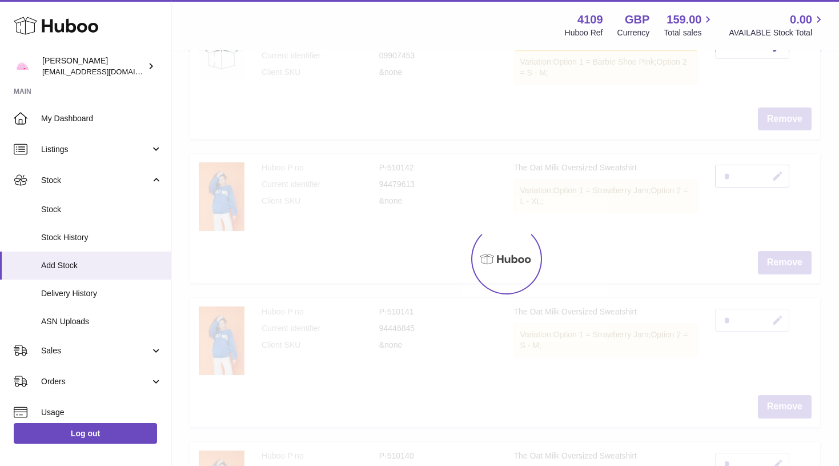
scroll to position [468, 0]
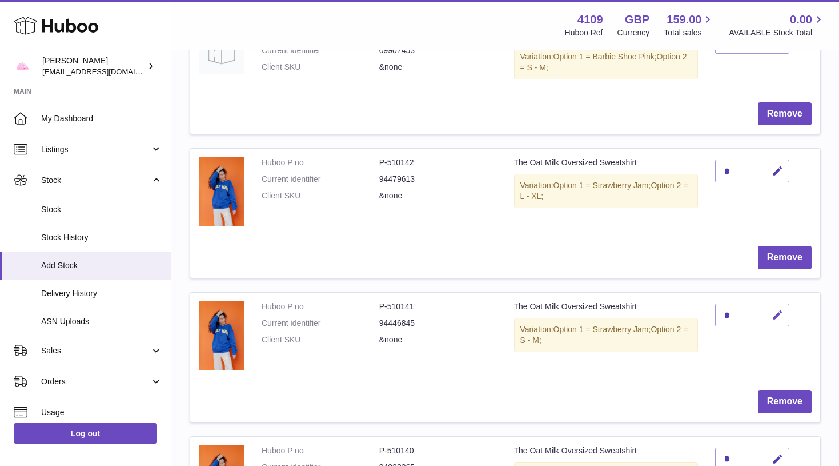
click at [776, 309] on icon "button" at bounding box center [778, 315] width 12 height 12
type input "*"
click at [776, 307] on button "submit" at bounding box center [776, 315] width 22 height 18
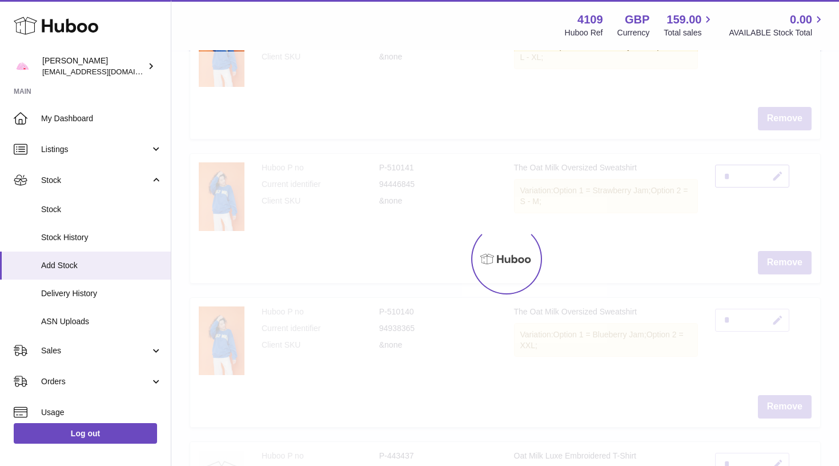
scroll to position [608, 0]
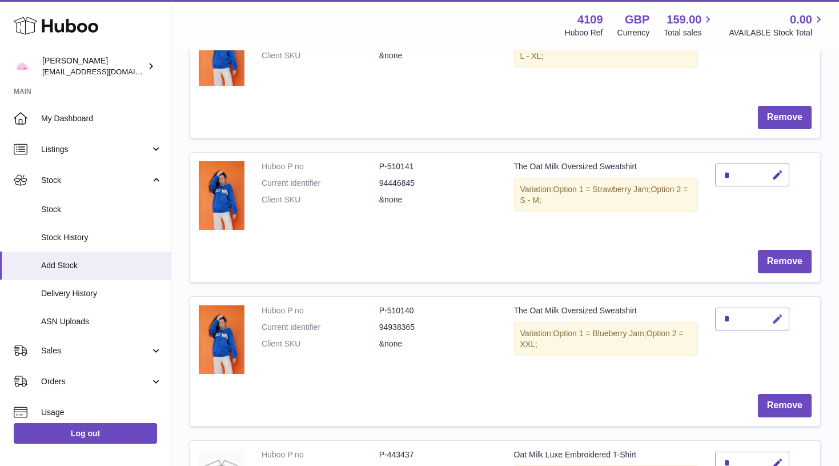
click at [780, 313] on icon "button" at bounding box center [778, 319] width 12 height 12
type input "*"
click at [776, 310] on button "submit" at bounding box center [776, 319] width 22 height 18
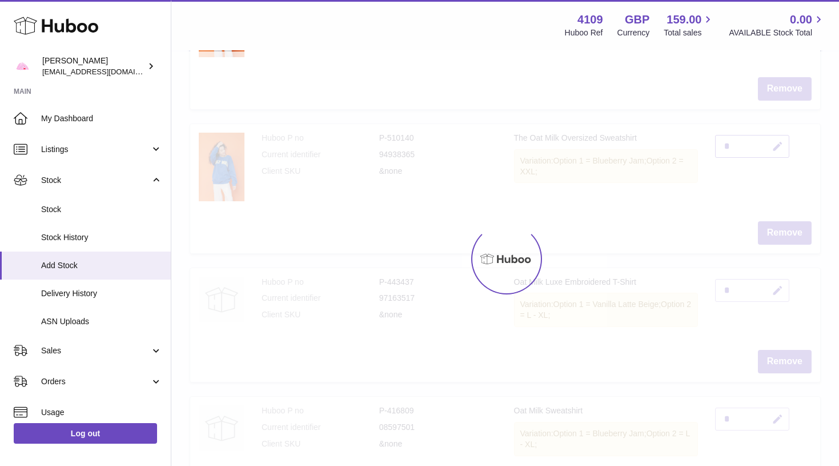
scroll to position [781, 0]
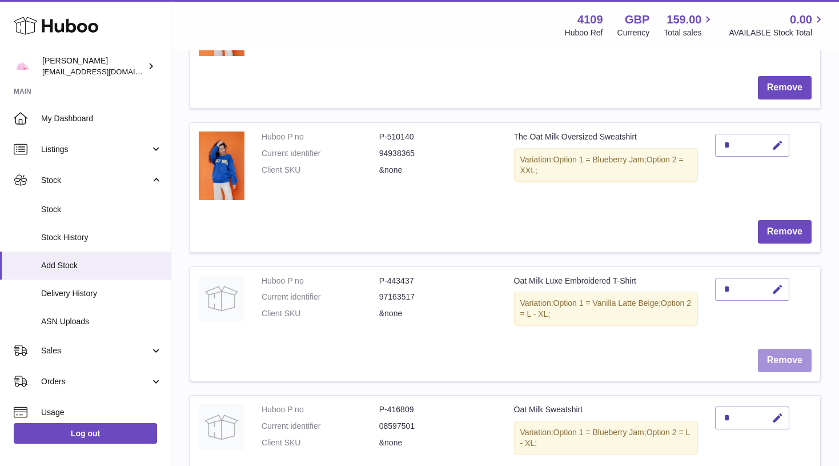
click at [793, 348] on button "Remove" at bounding box center [785, 359] width 54 height 23
click at [785, 278] on button "button" at bounding box center [776, 289] width 27 height 23
type input "*"
click at [776, 280] on button "submit" at bounding box center [776, 289] width 22 height 18
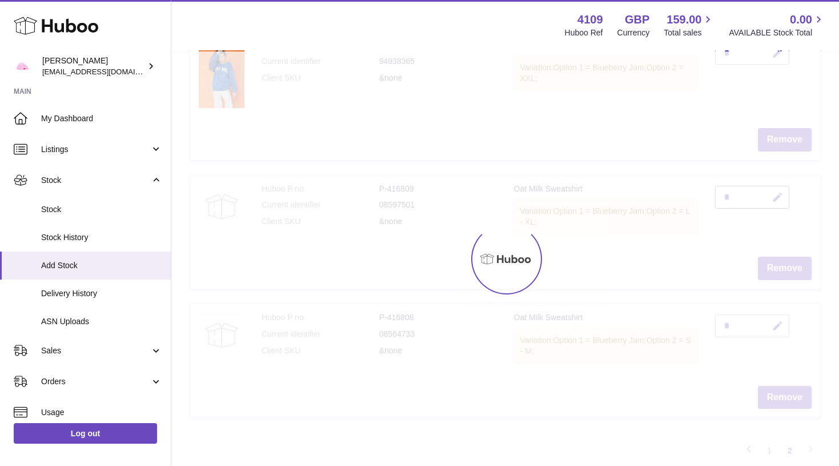
scroll to position [878, 0]
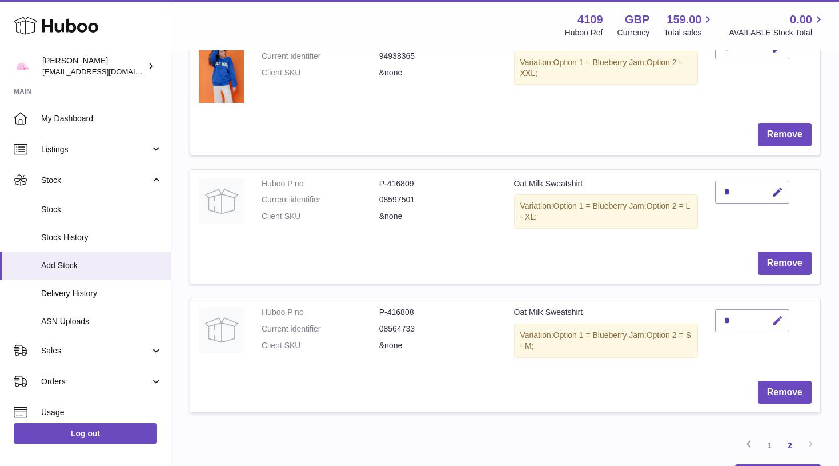
click at [781, 315] on icon "button" at bounding box center [778, 321] width 12 height 12
type input "*"
type input "**"
click at [776, 311] on button "submit" at bounding box center [776, 320] width 22 height 18
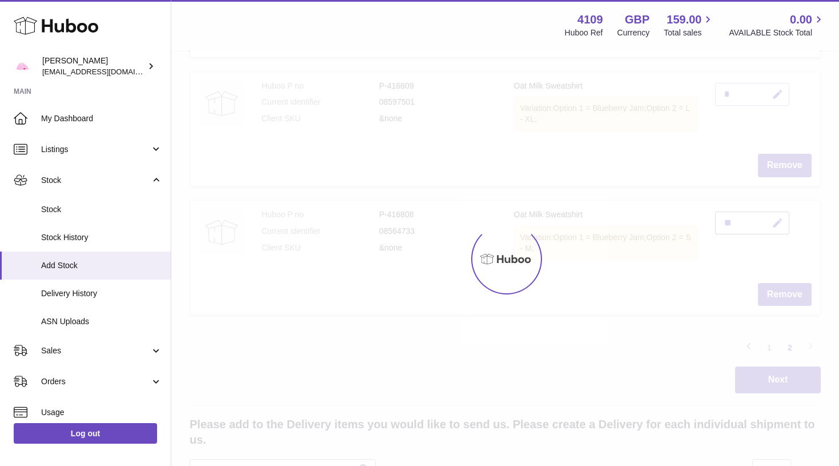
scroll to position [980, 0]
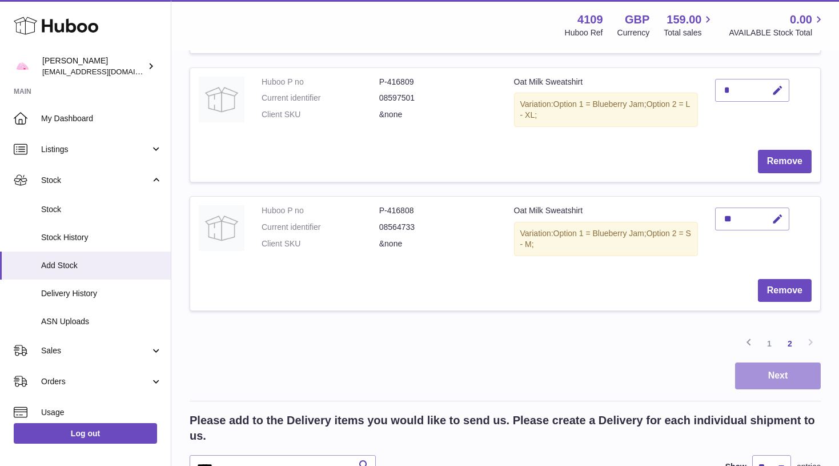
click at [781, 362] on button "Next" at bounding box center [778, 375] width 86 height 27
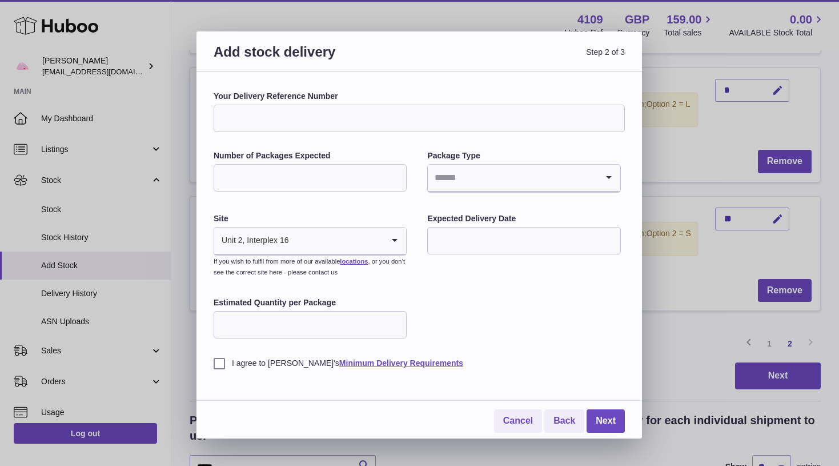
click at [468, 177] on input "Search for option" at bounding box center [512, 178] width 169 height 26
click at [470, 252] on li "Boxes" at bounding box center [523, 254] width 191 height 23
click at [294, 172] on input "Number of Packages Expected" at bounding box center [310, 177] width 193 height 27
type input "*"
click at [490, 224] on div "Expected Delivery Date" at bounding box center [523, 234] width 193 height 43
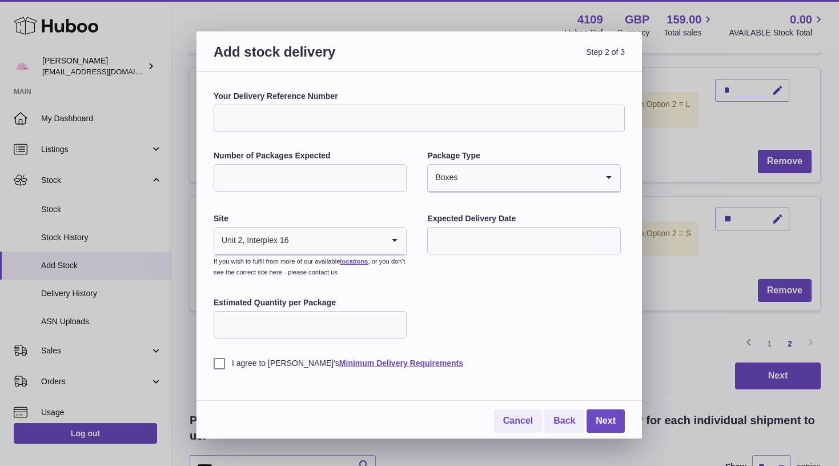
click at [490, 234] on input "text" at bounding box center [523, 240] width 193 height 27
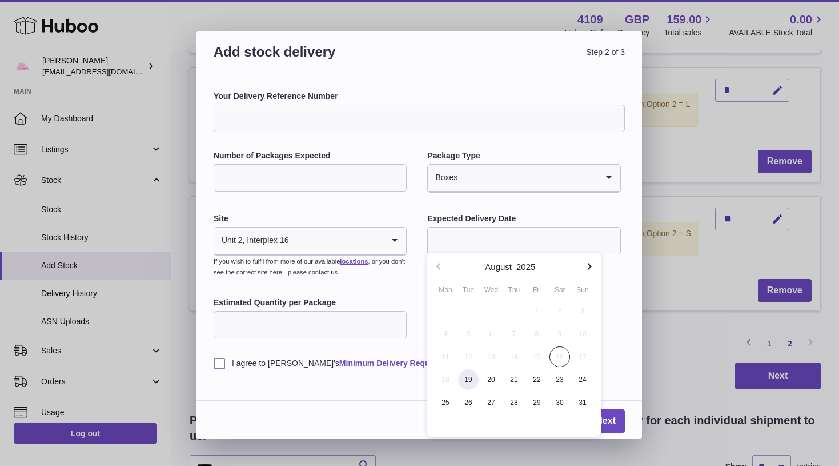
click at [467, 372] on span "19" at bounding box center [468, 379] width 21 height 21
type input "**********"
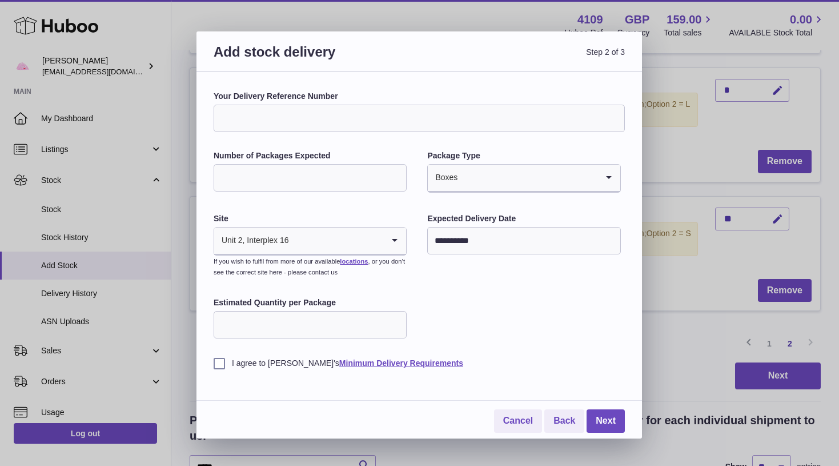
click at [226, 360] on label "I agree to [PERSON_NAME]'s Minimum Delivery Requirements" at bounding box center [419, 363] width 411 height 11
click at [617, 416] on link "Next" at bounding box center [606, 420] width 38 height 23
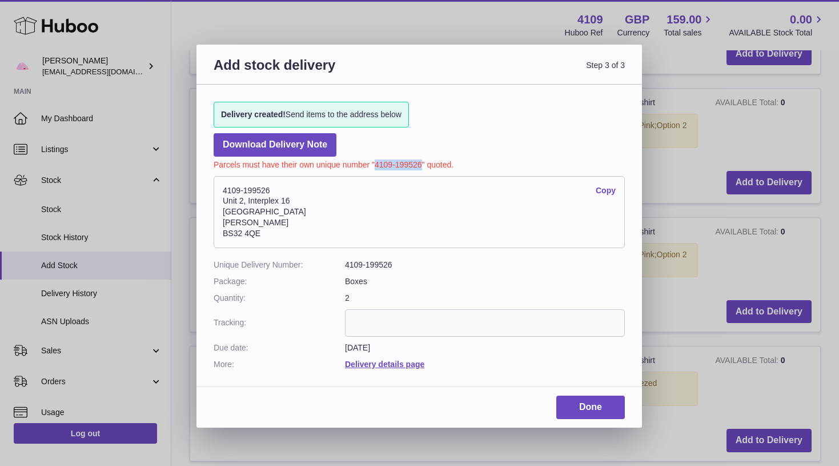
drag, startPoint x: 420, startPoint y: 164, endPoint x: 375, endPoint y: 163, distance: 45.1
click at [375, 163] on p "Parcels must have their own unique number "4109-199526" quoted." at bounding box center [419, 164] width 411 height 14
copy p "4109-199526"
click at [573, 401] on link "Done" at bounding box center [590, 406] width 69 height 23
